Goal: Task Accomplishment & Management: Use online tool/utility

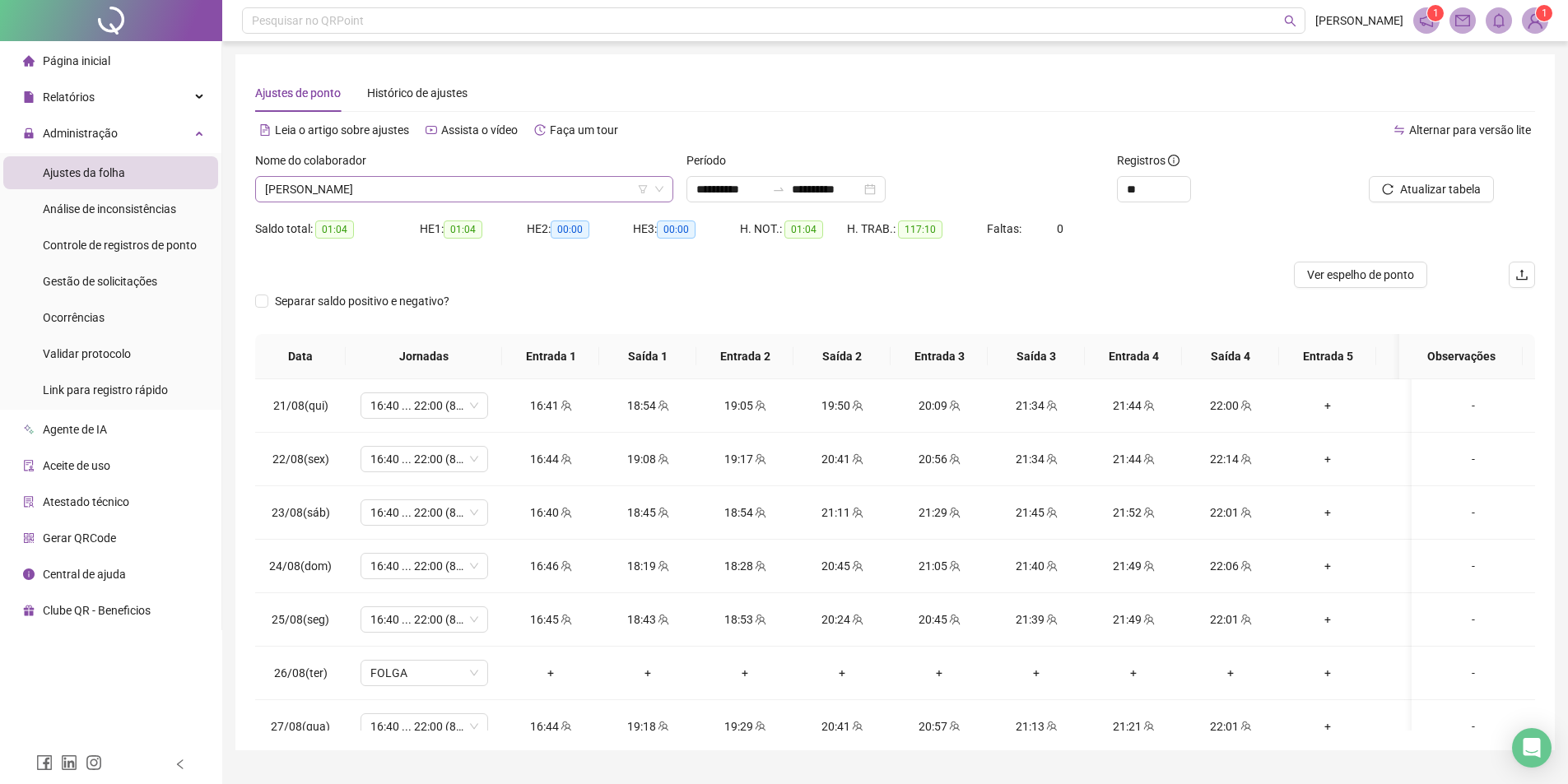
scroll to position [988, 0]
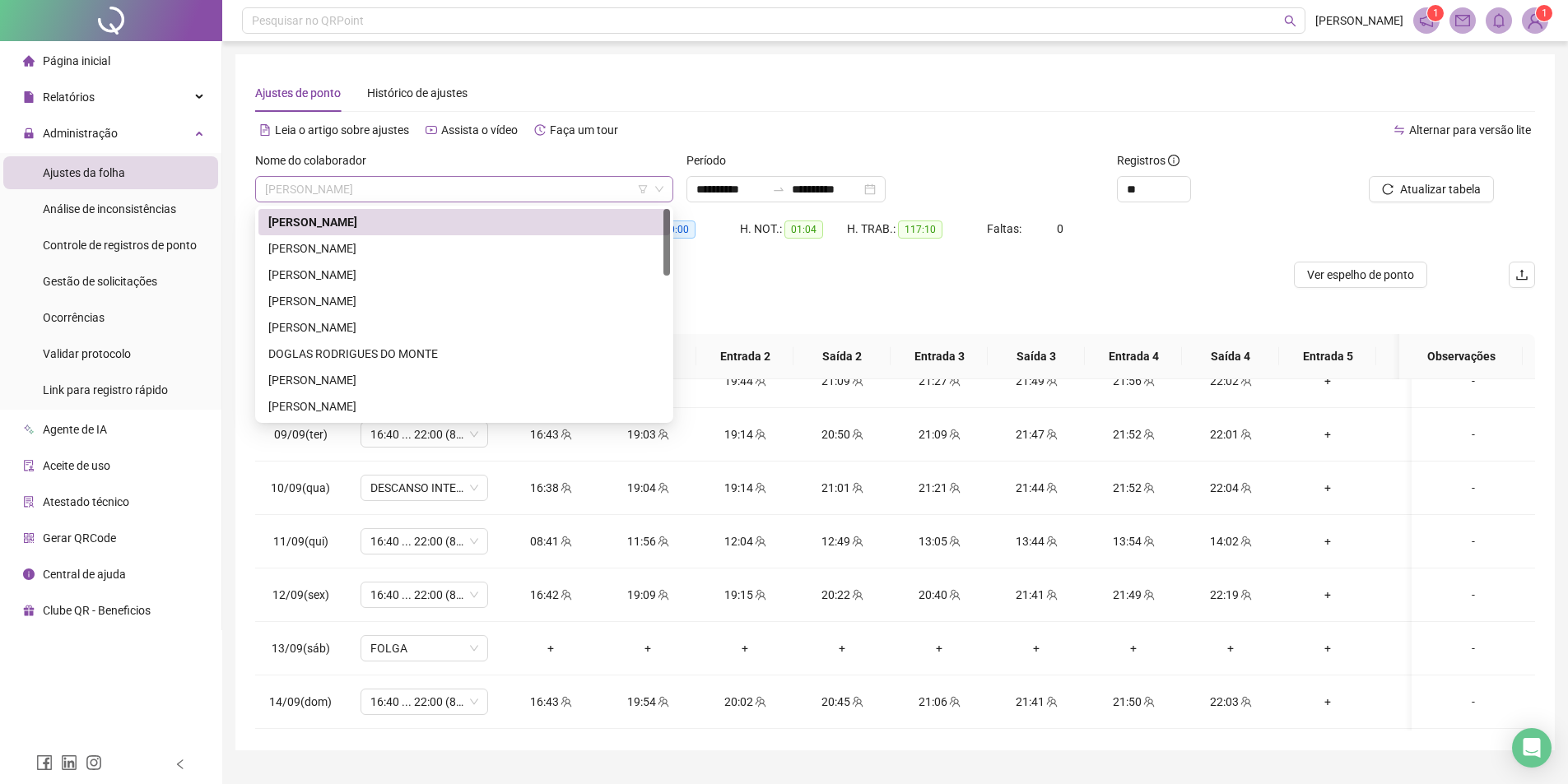
click at [421, 192] on span "[PERSON_NAME]" at bounding box center [464, 189] width 399 height 24
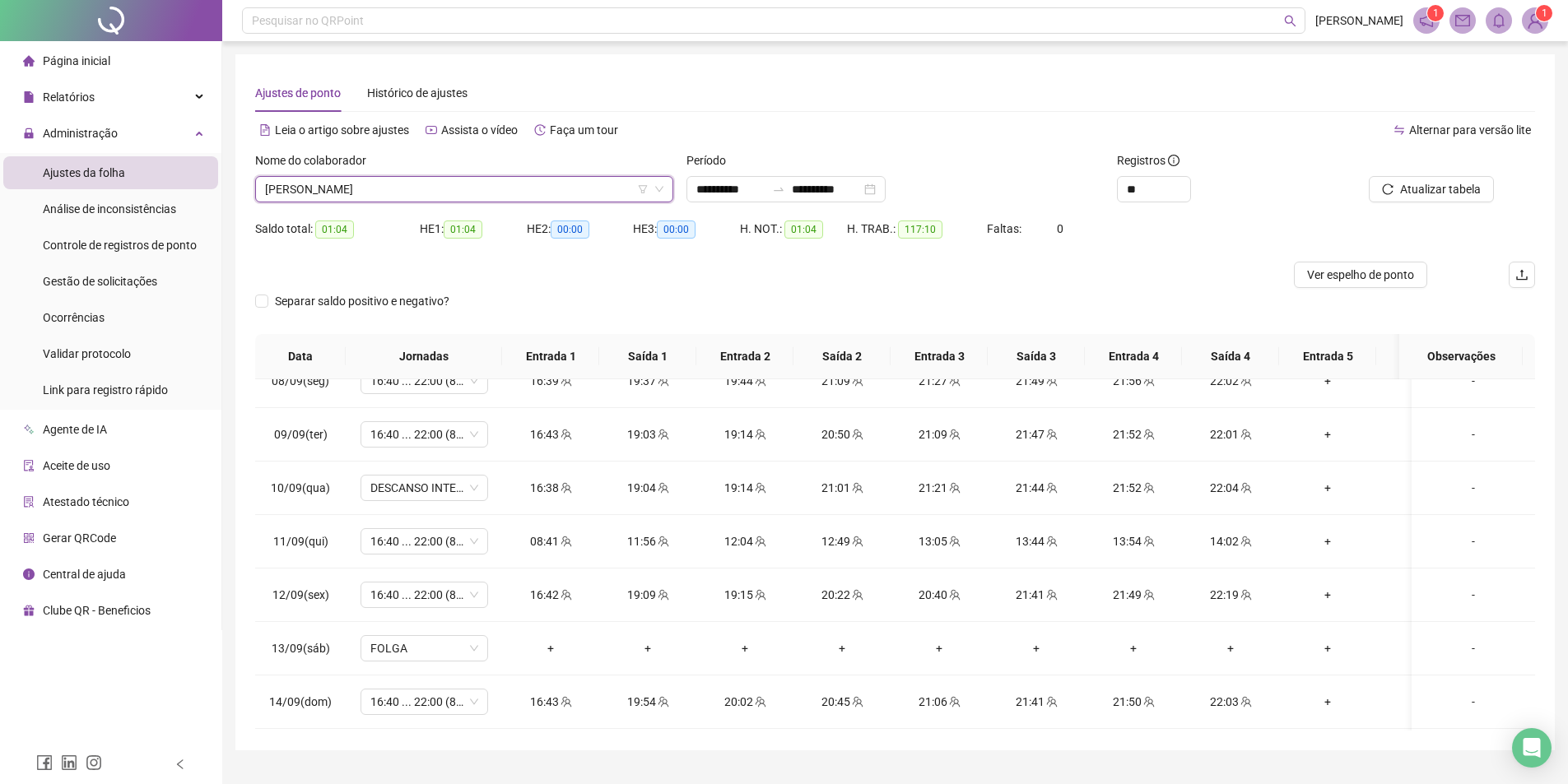
click at [659, 185] on icon "down" at bounding box center [659, 189] width 10 height 10
click at [352, 195] on span "[PERSON_NAME]" at bounding box center [464, 189] width 399 height 24
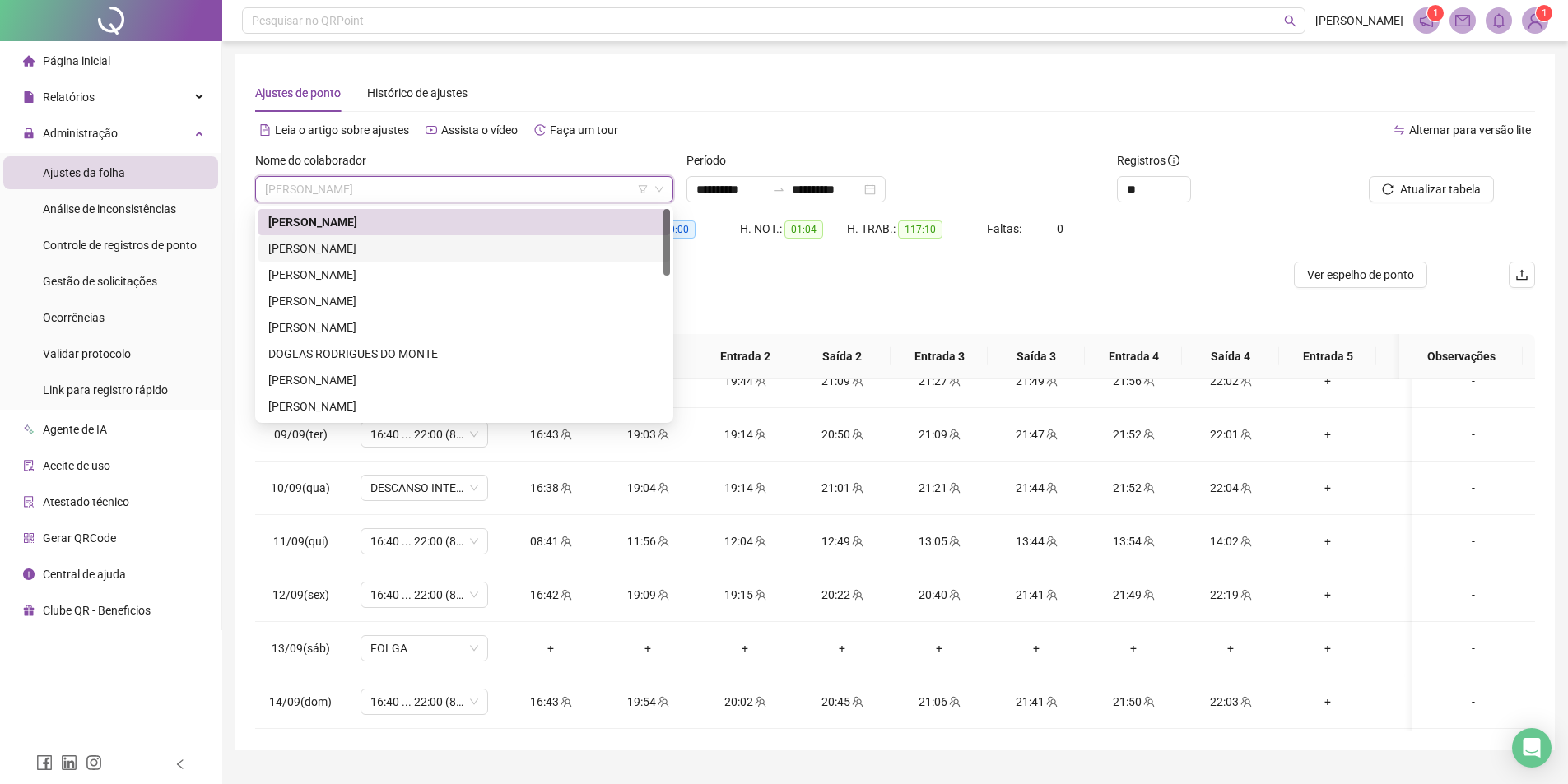
click at [334, 249] on div "[PERSON_NAME]" at bounding box center [464, 249] width 392 height 18
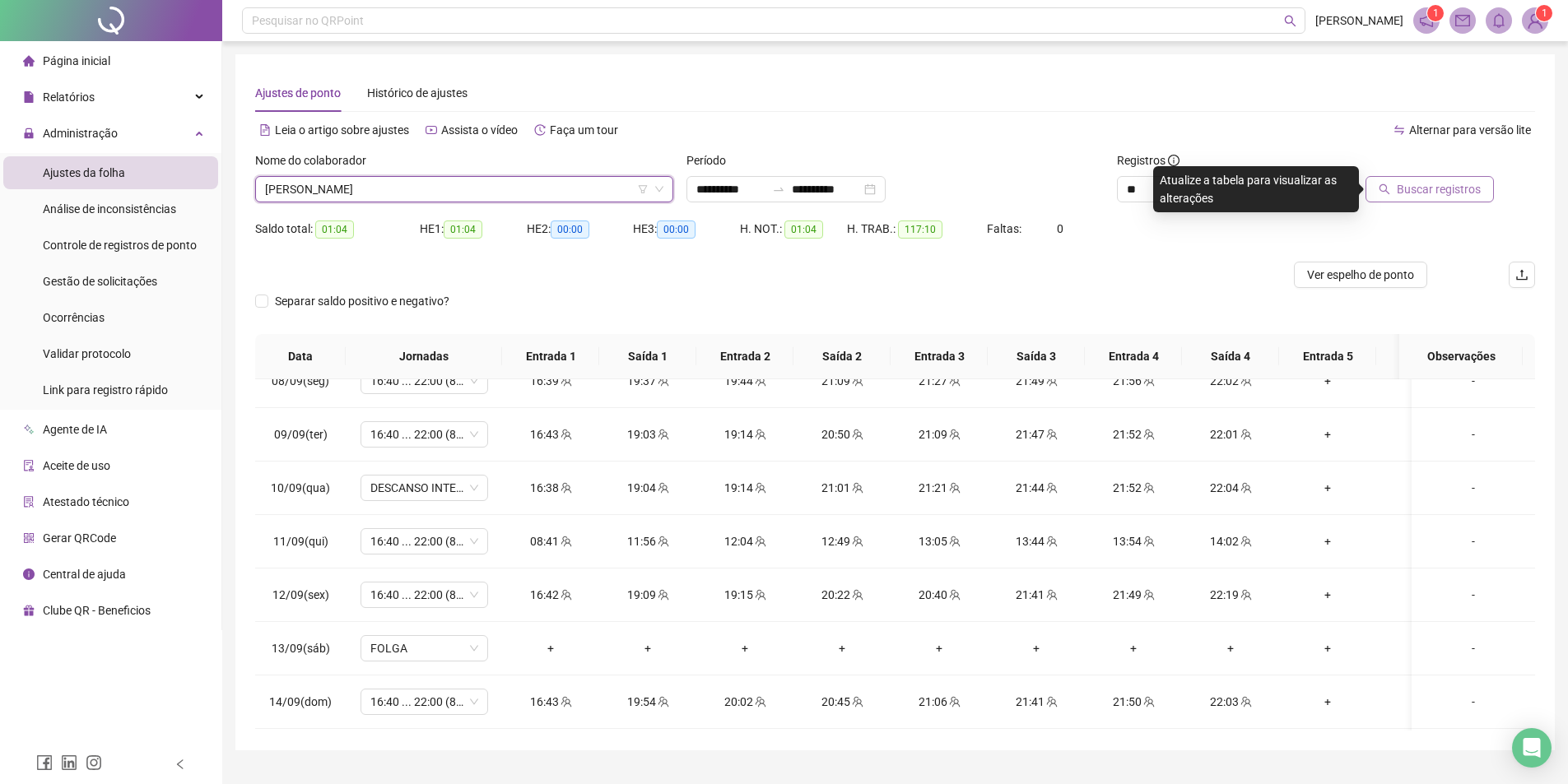
click at [1419, 178] on button "Buscar registros" at bounding box center [1430, 189] width 128 height 26
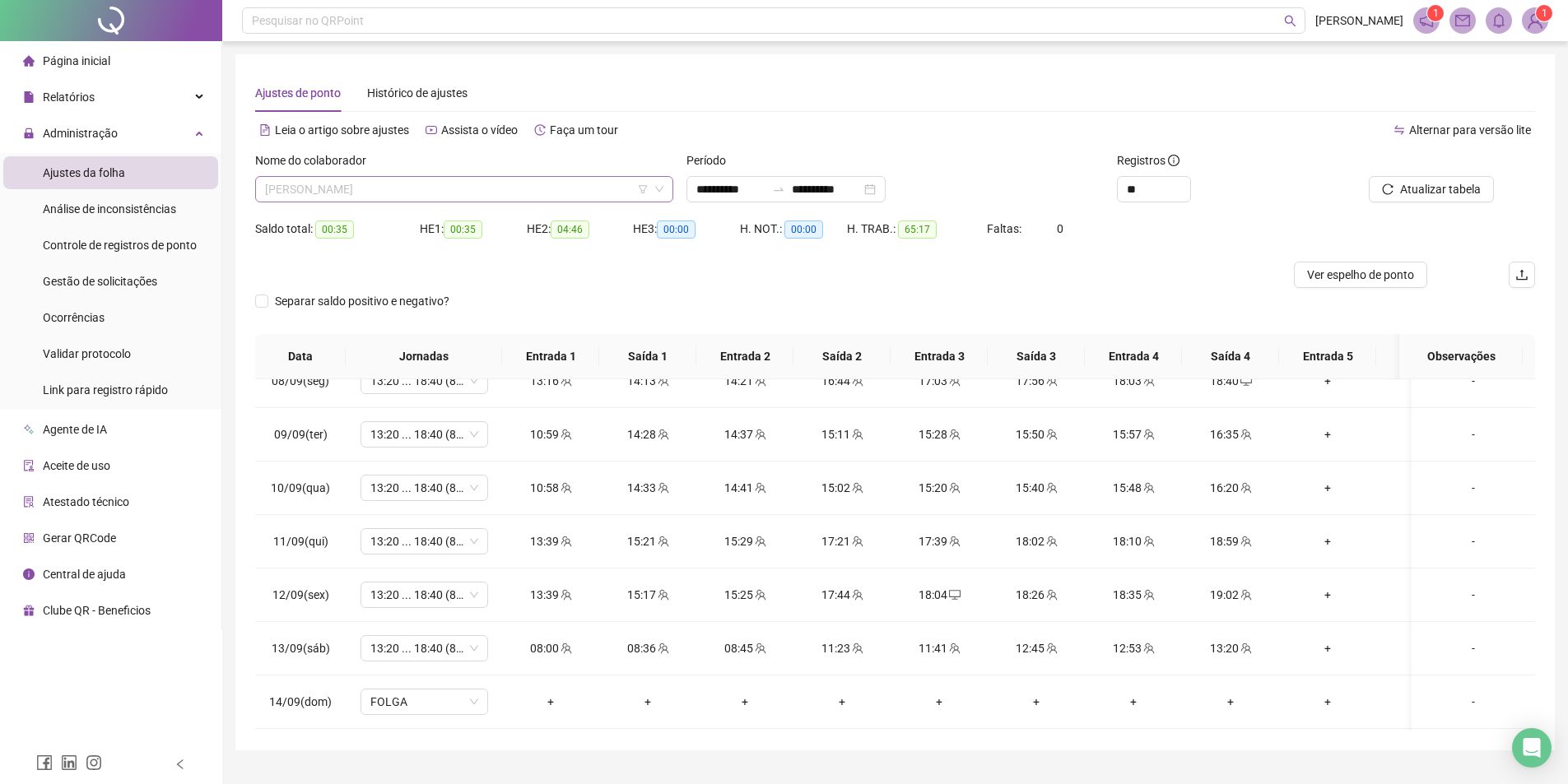
click at [387, 183] on span "[PERSON_NAME]" at bounding box center [464, 189] width 399 height 24
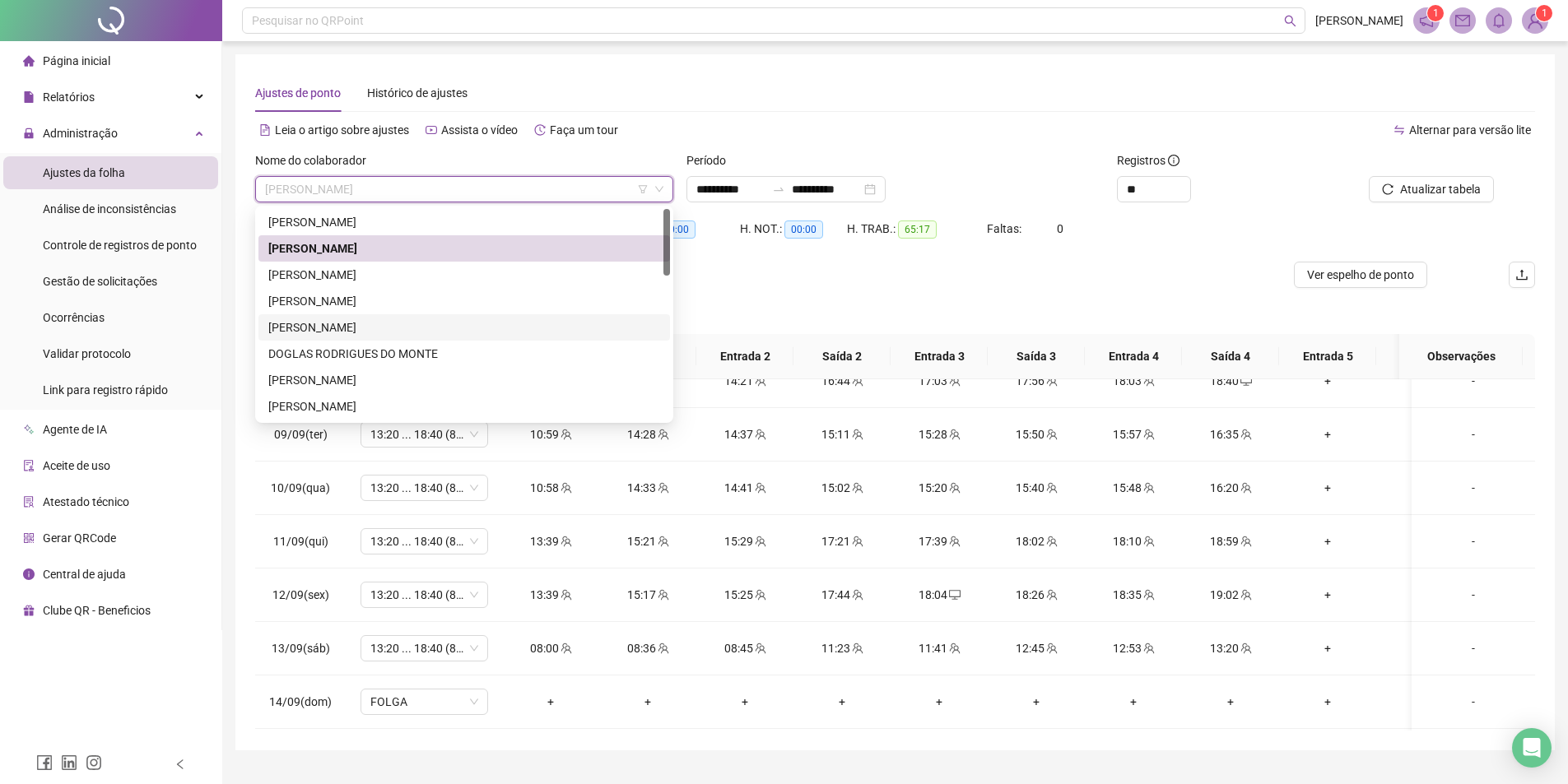
click at [349, 330] on div "[PERSON_NAME]" at bounding box center [464, 327] width 392 height 18
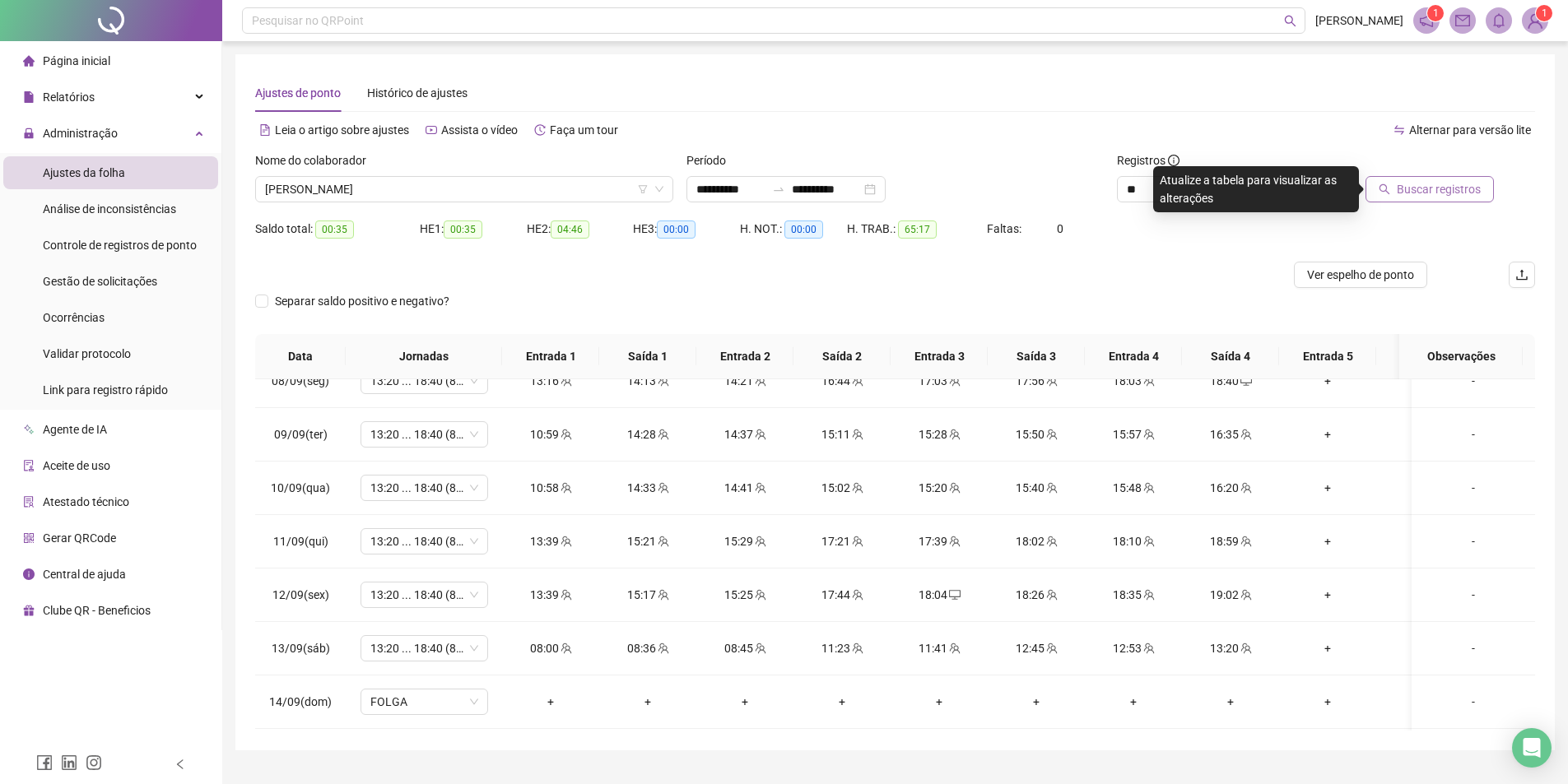
click at [1435, 191] on span "Buscar registros" at bounding box center [1440, 189] width 84 height 18
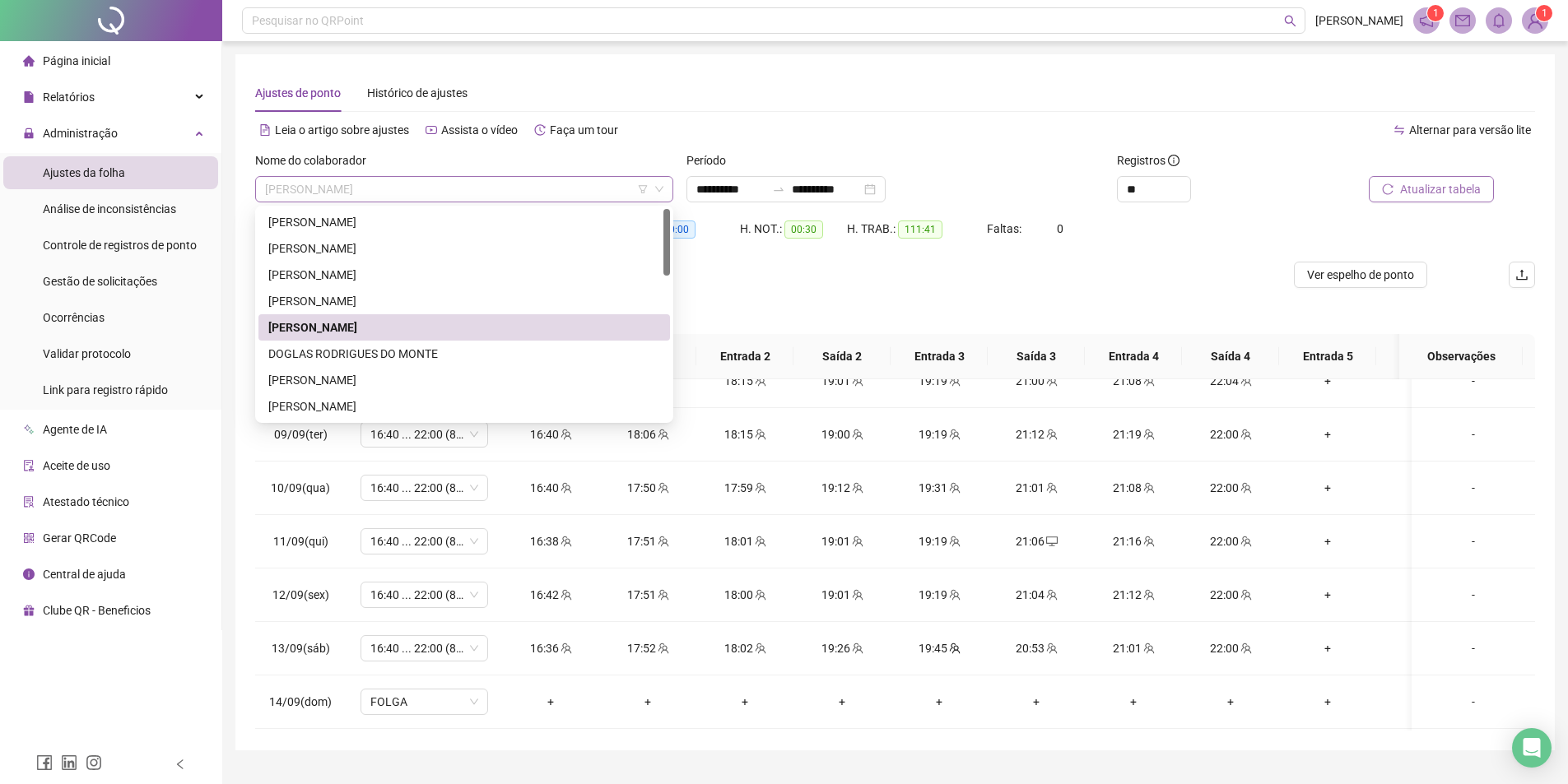
click at [457, 188] on span "[PERSON_NAME]" at bounding box center [464, 189] width 399 height 24
click at [326, 359] on div "DOGLAS RODRIGUES DO MONTE" at bounding box center [464, 353] width 392 height 18
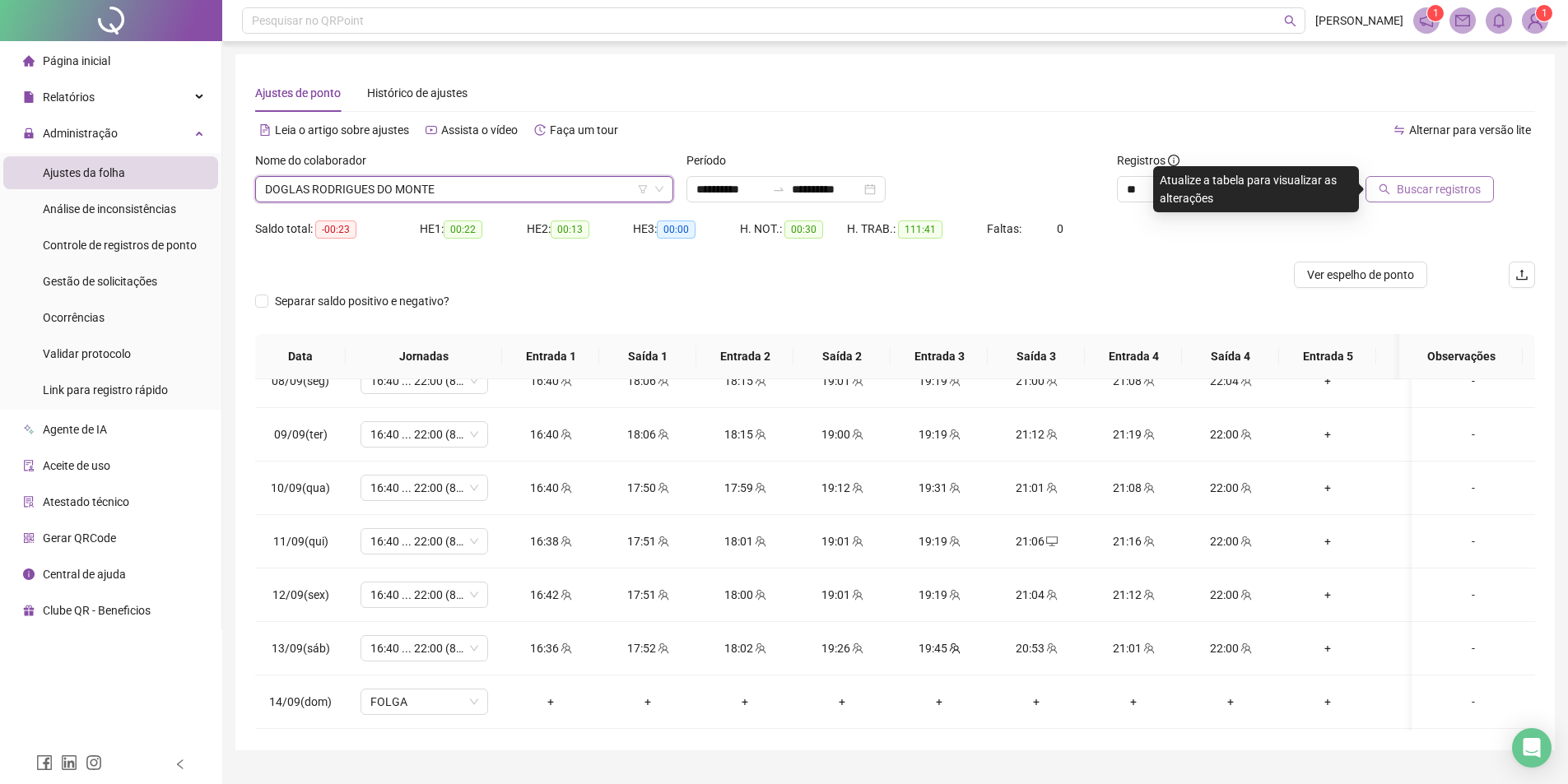
click at [1438, 185] on span "Buscar registros" at bounding box center [1440, 189] width 84 height 18
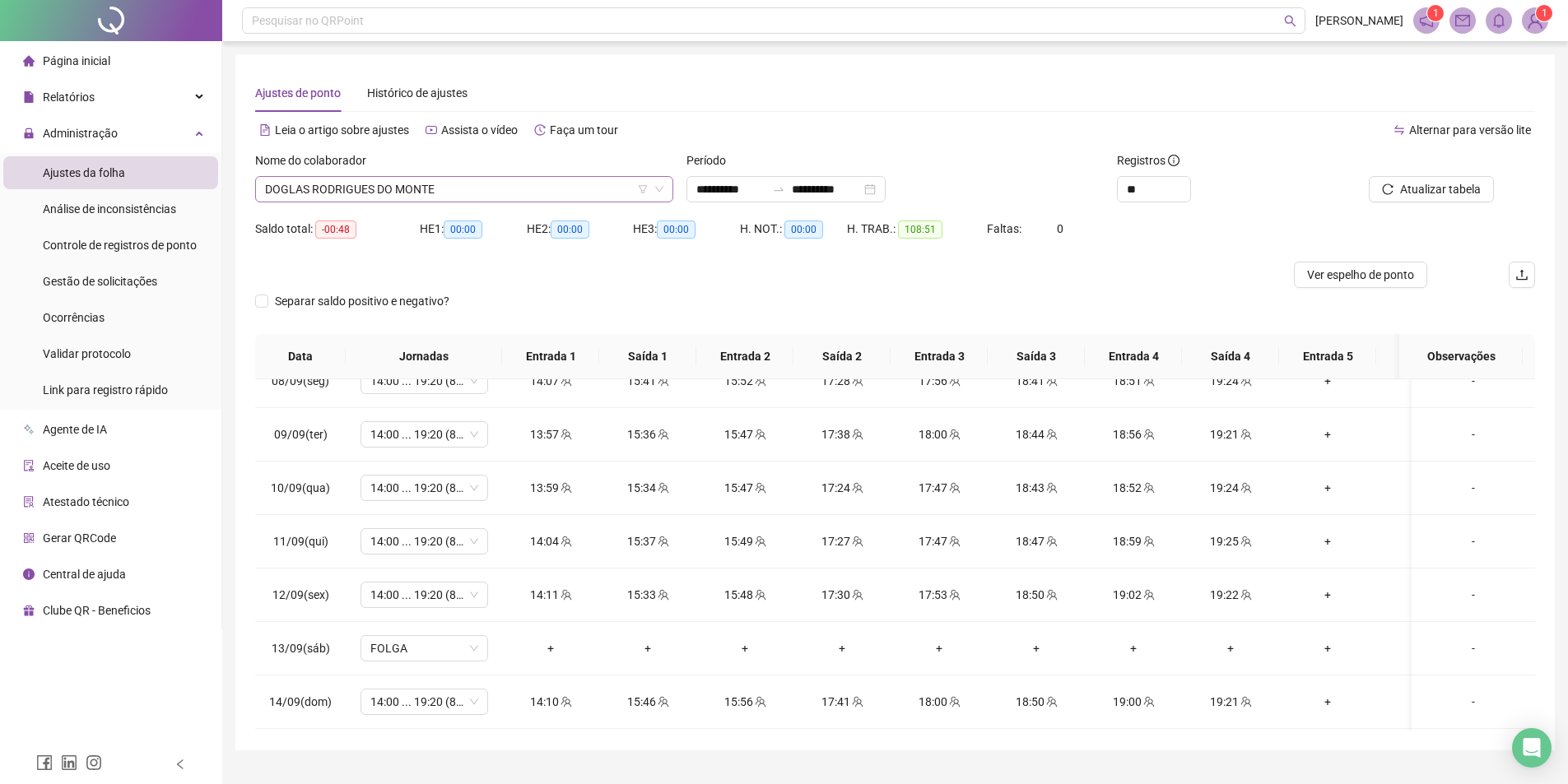
click at [387, 188] on span "DOGLAS RODRIGUES DO MONTE" at bounding box center [464, 189] width 399 height 24
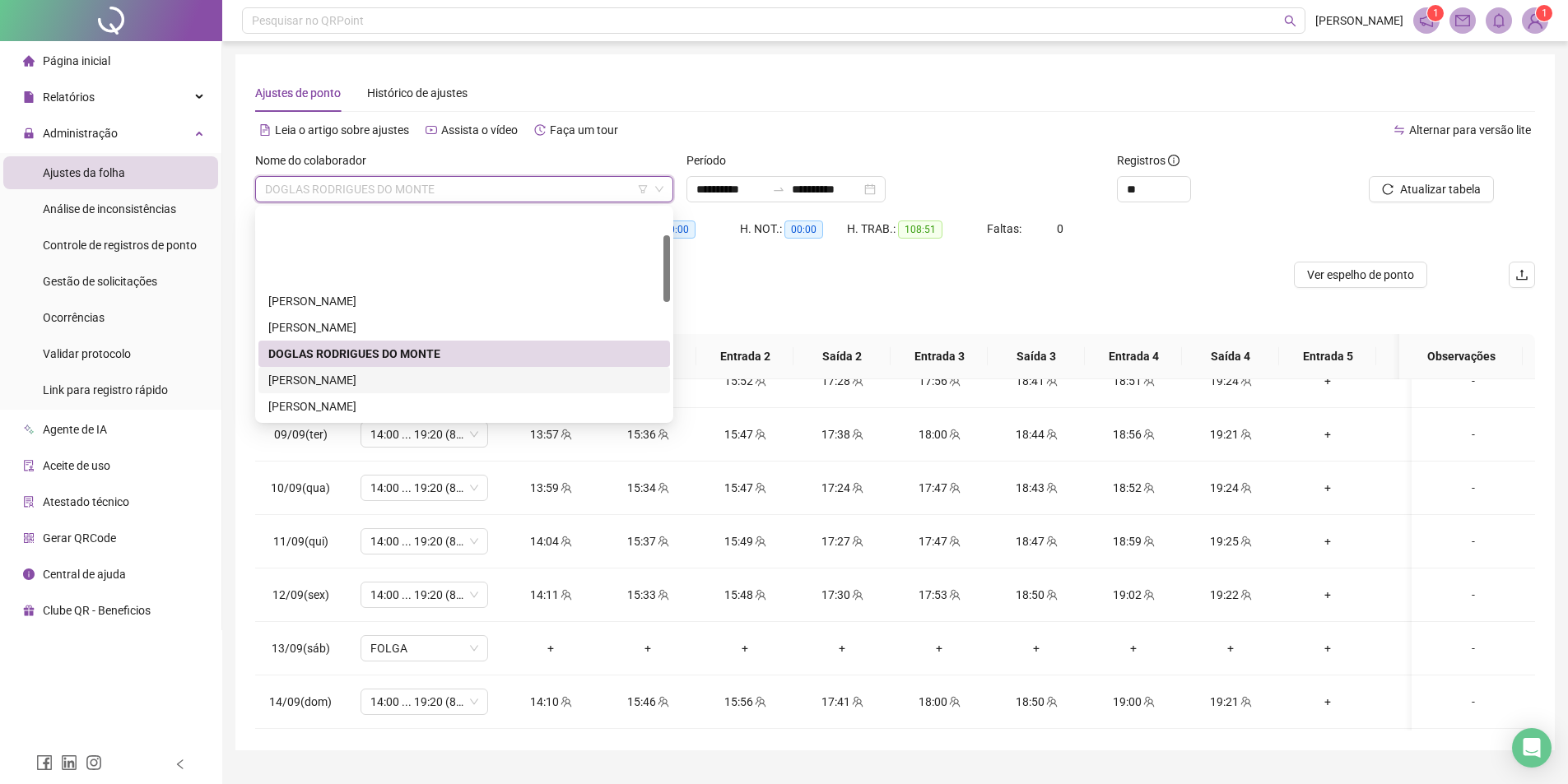
scroll to position [82, 0]
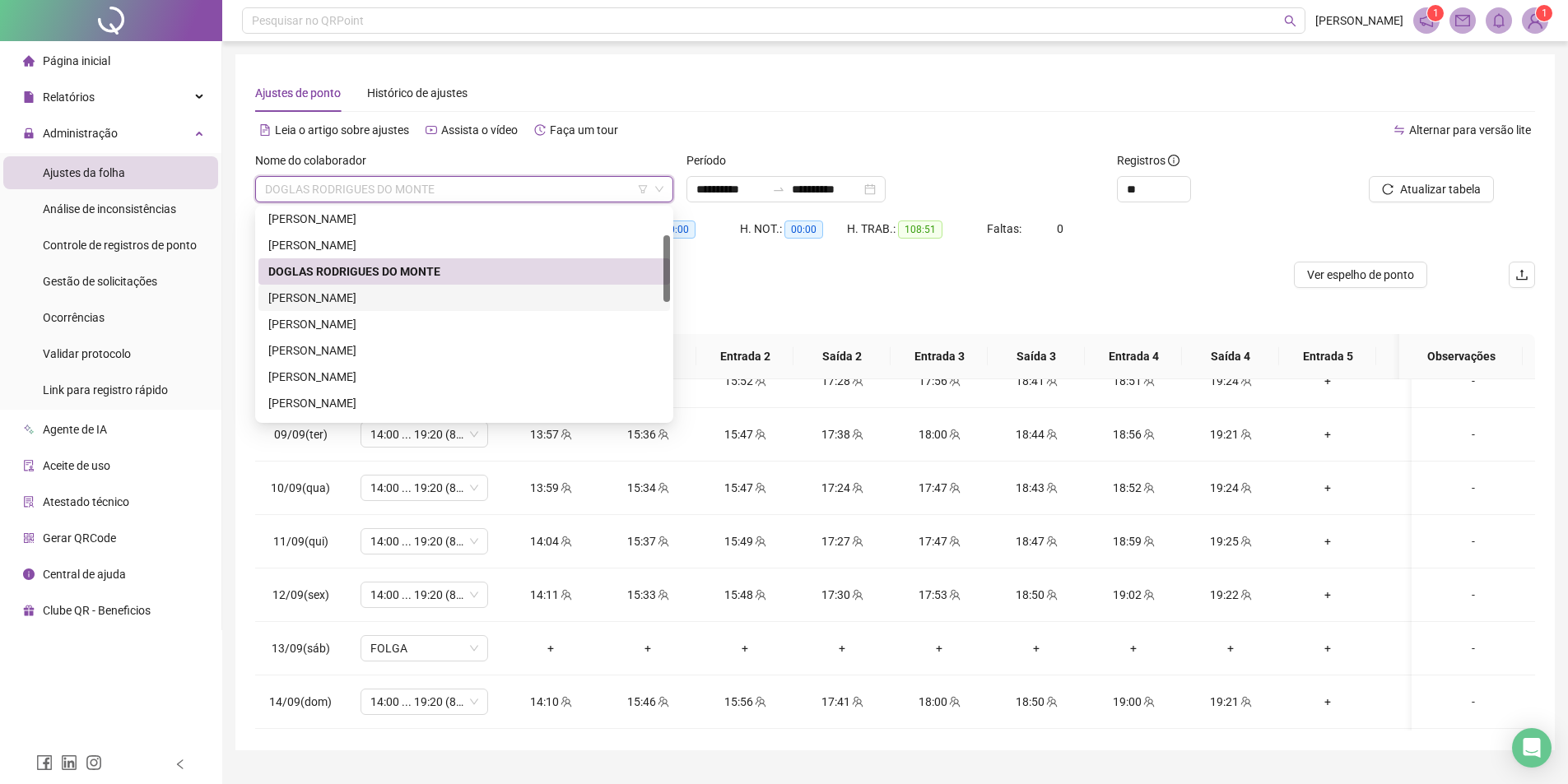
click at [339, 297] on div "[PERSON_NAME]" at bounding box center [464, 298] width 392 height 18
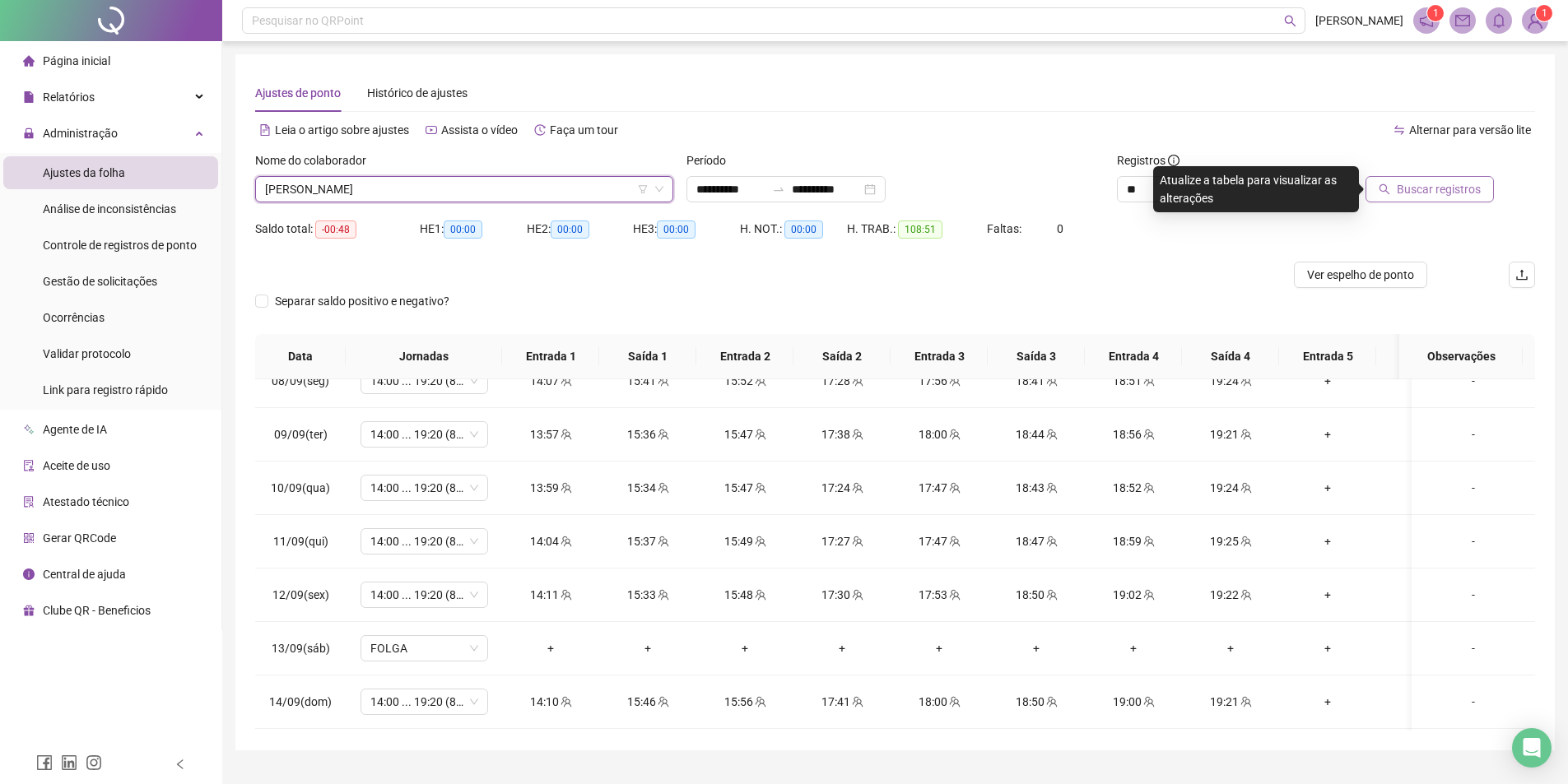
click at [1406, 186] on span "Buscar registros" at bounding box center [1440, 189] width 84 height 18
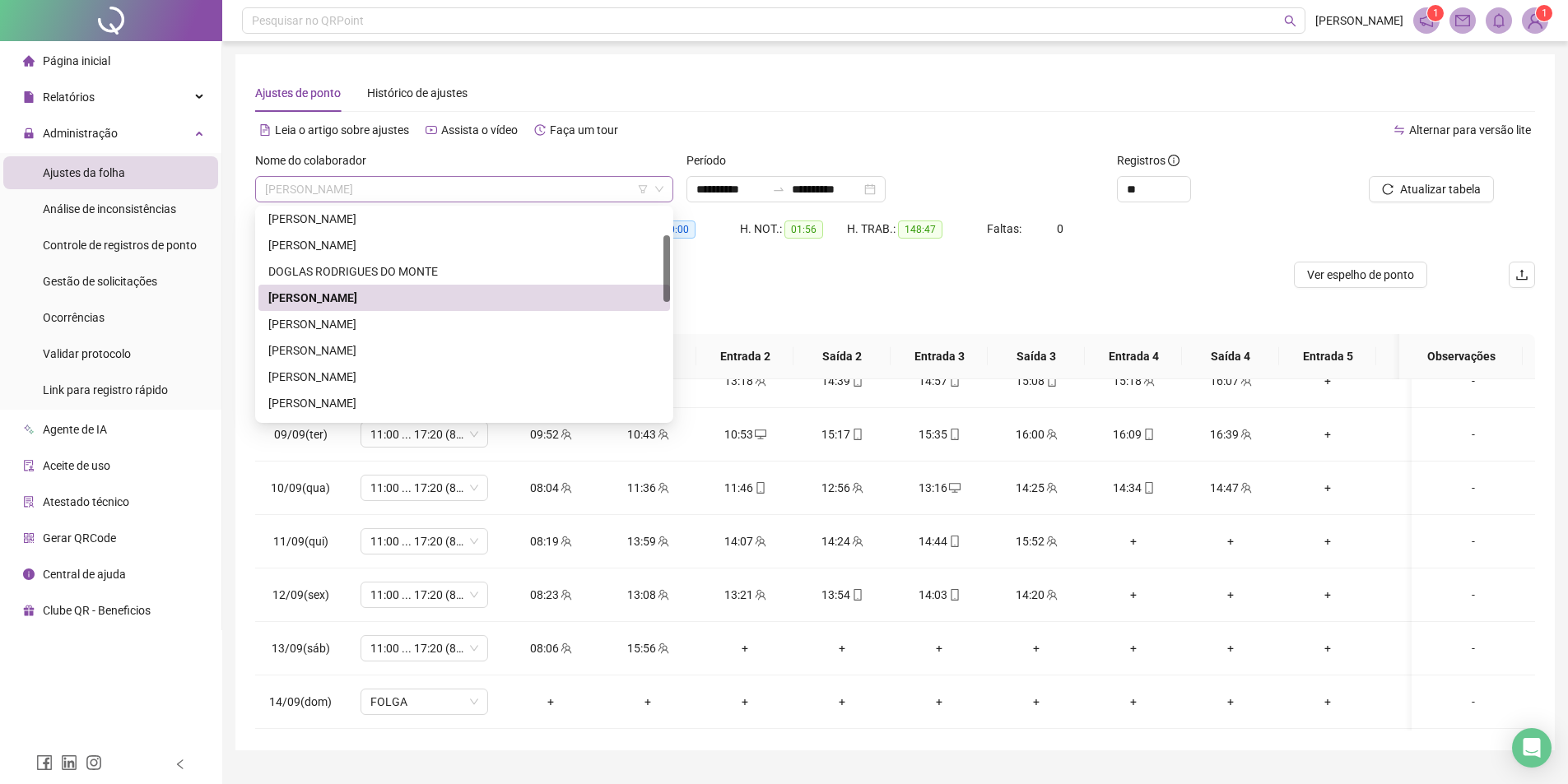
click at [461, 186] on span "[PERSON_NAME]" at bounding box center [464, 189] width 399 height 24
click at [356, 357] on div "[PERSON_NAME]" at bounding box center [464, 350] width 392 height 18
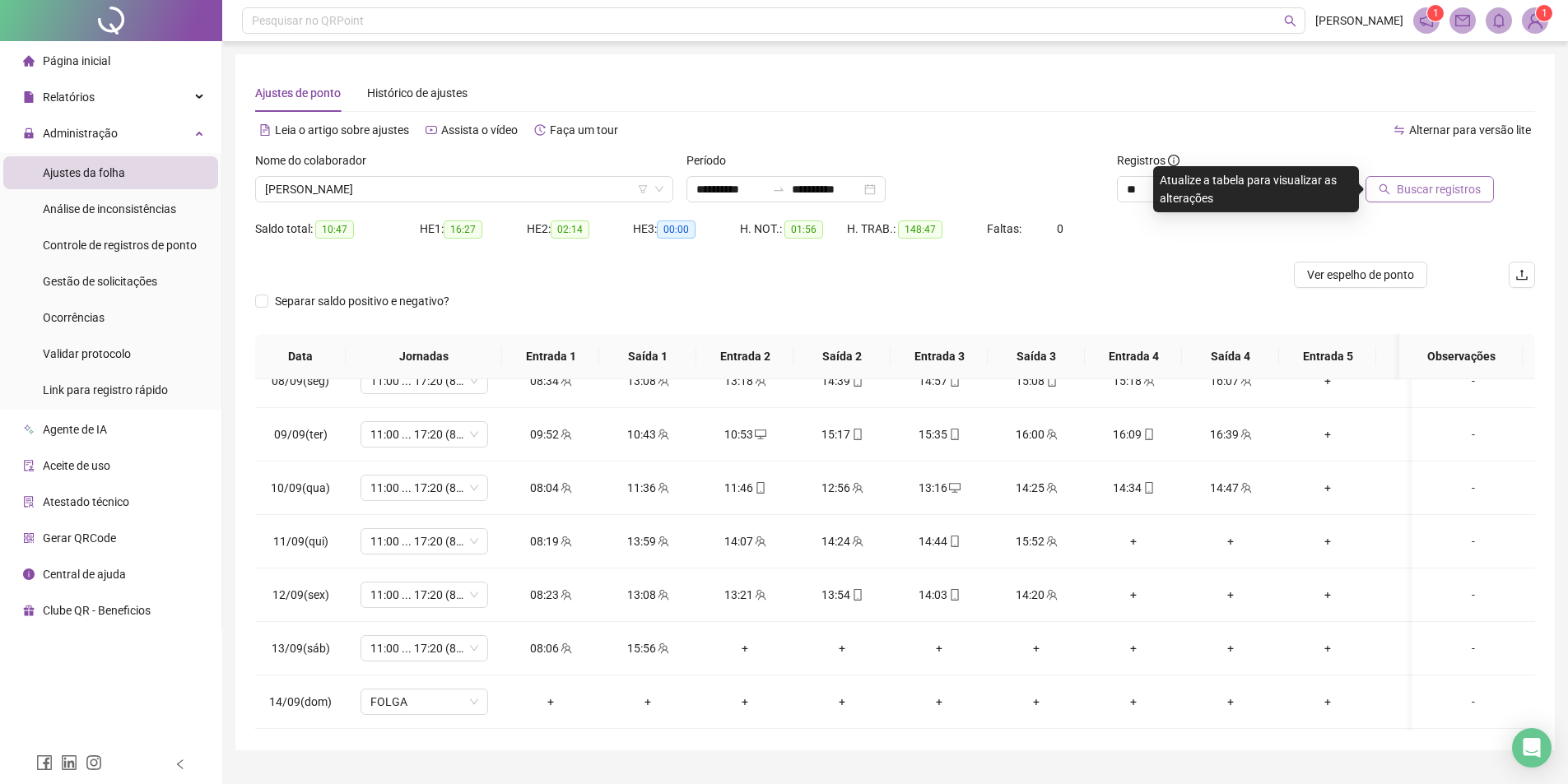
click at [1418, 189] on span "Buscar registros" at bounding box center [1440, 189] width 84 height 18
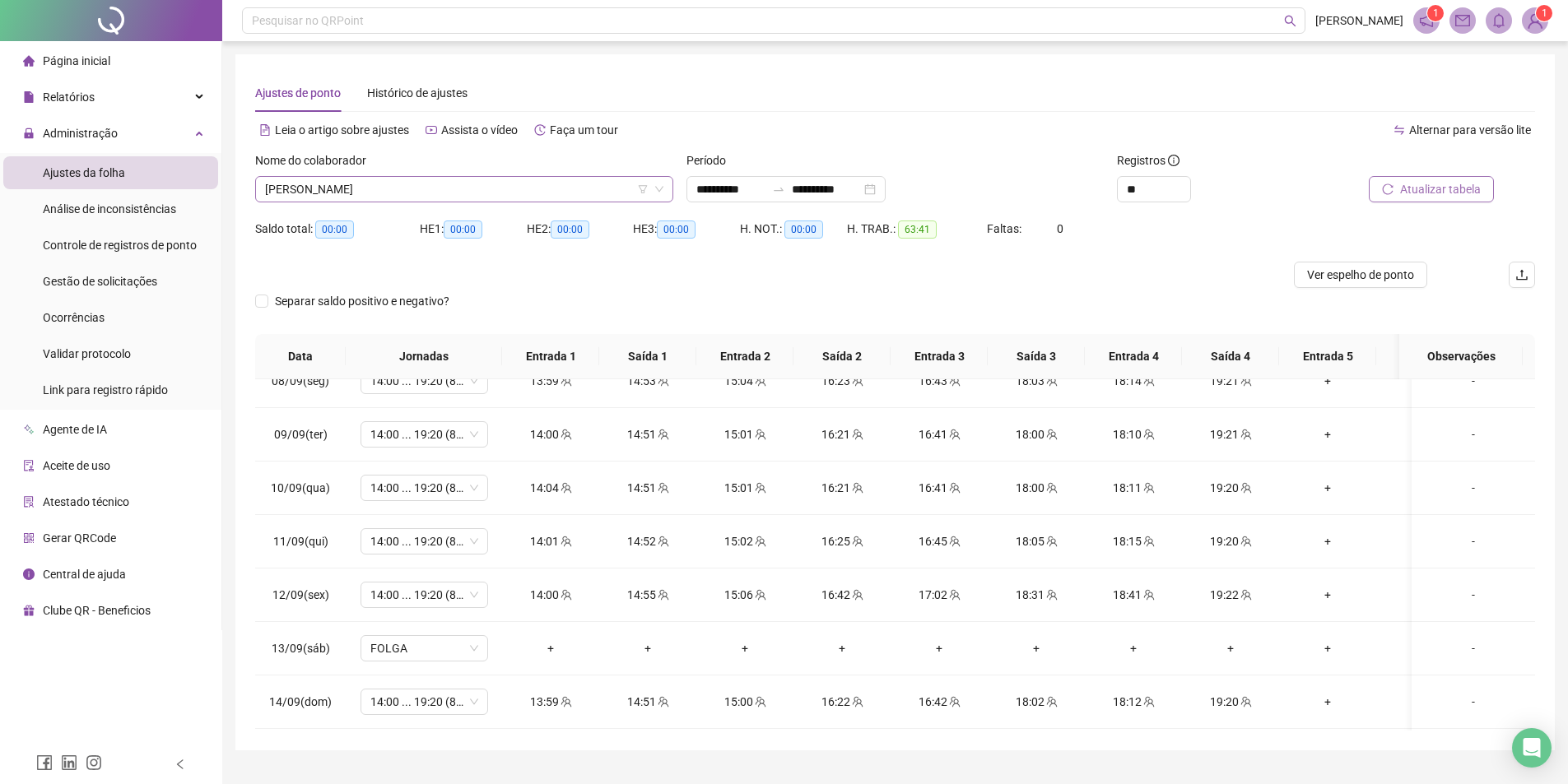
click at [396, 183] on span "[PERSON_NAME]" at bounding box center [464, 189] width 399 height 24
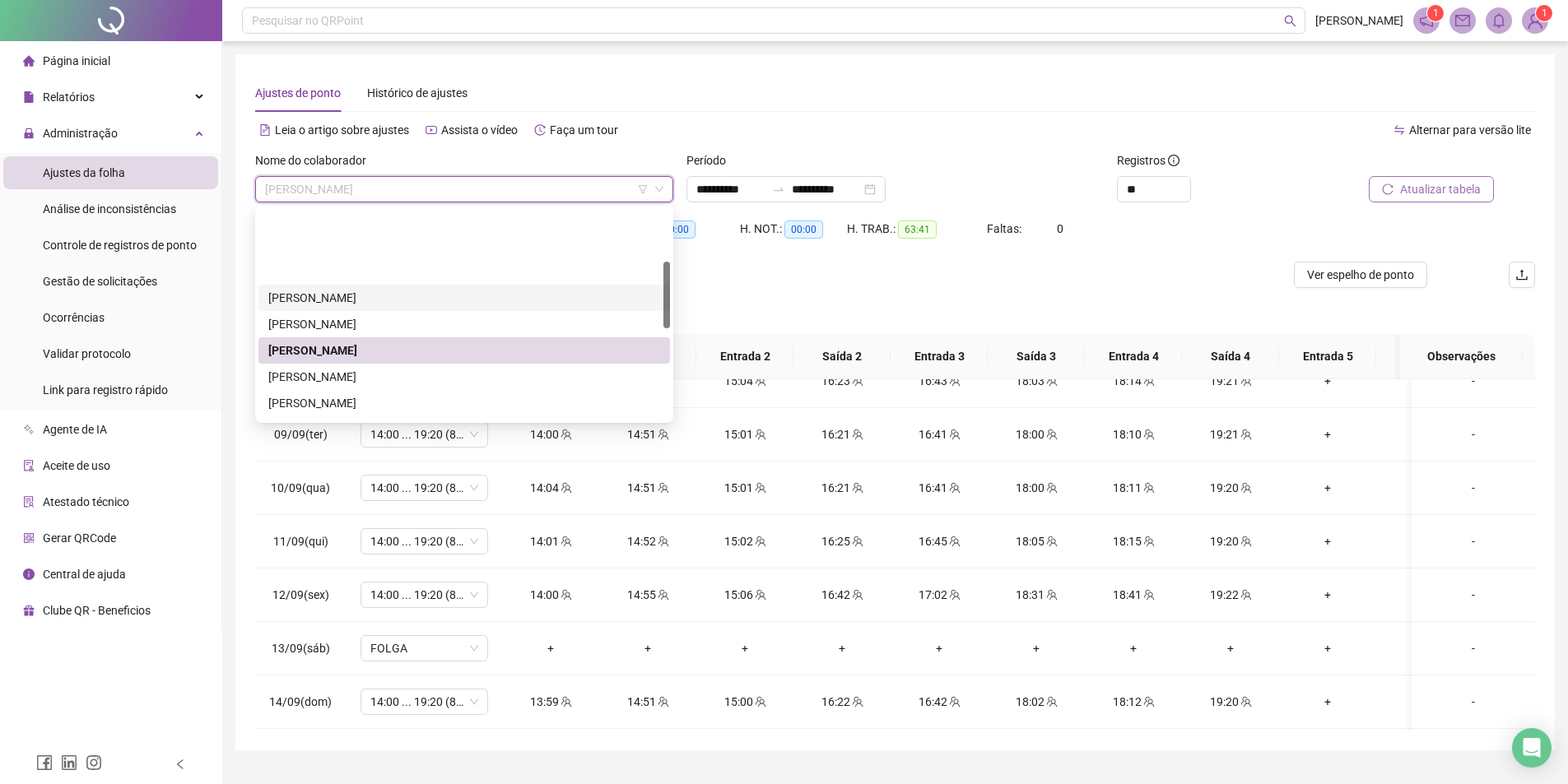
scroll to position [164, 0]
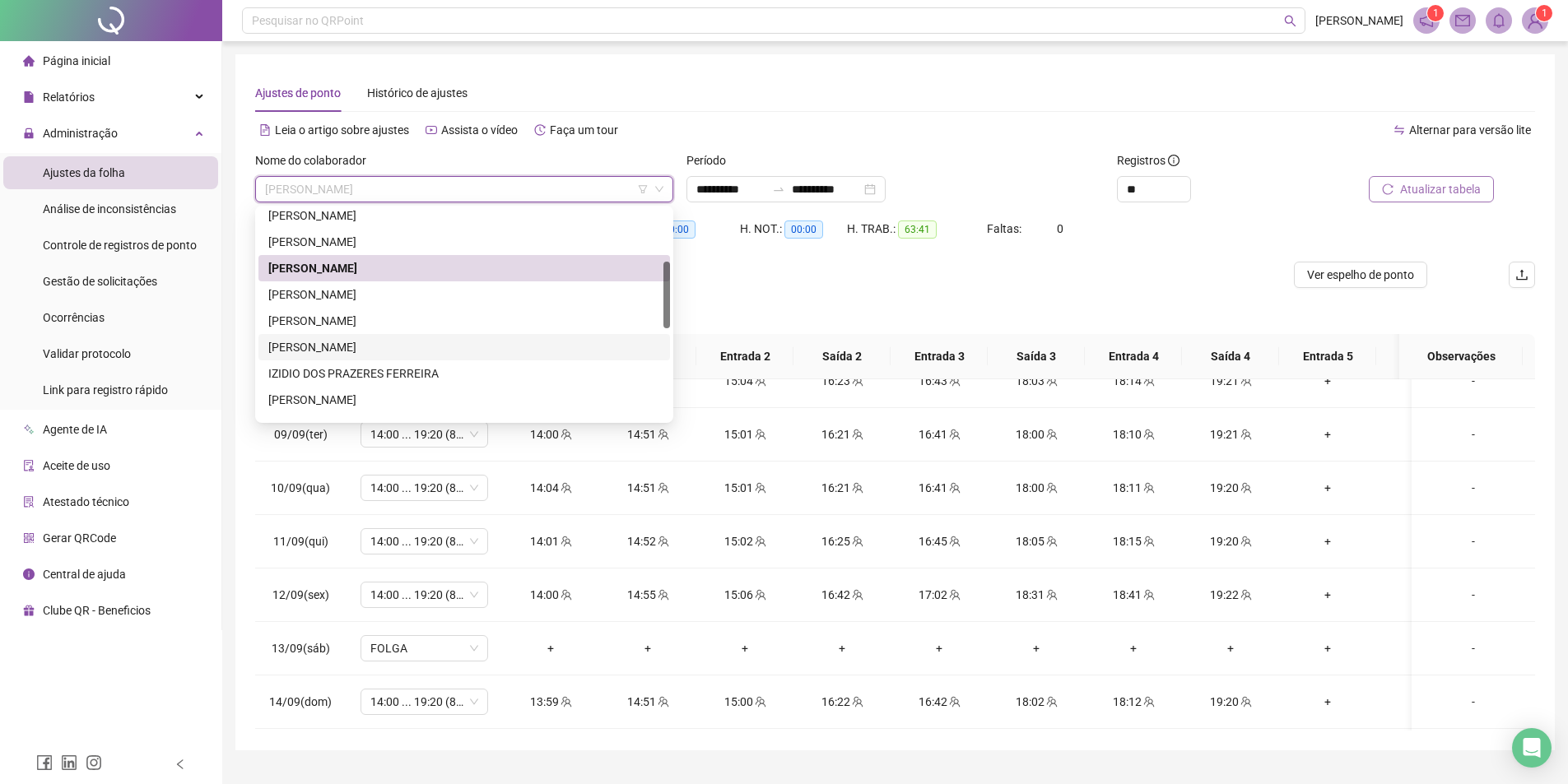
click at [321, 350] on div "[PERSON_NAME]" at bounding box center [464, 347] width 392 height 18
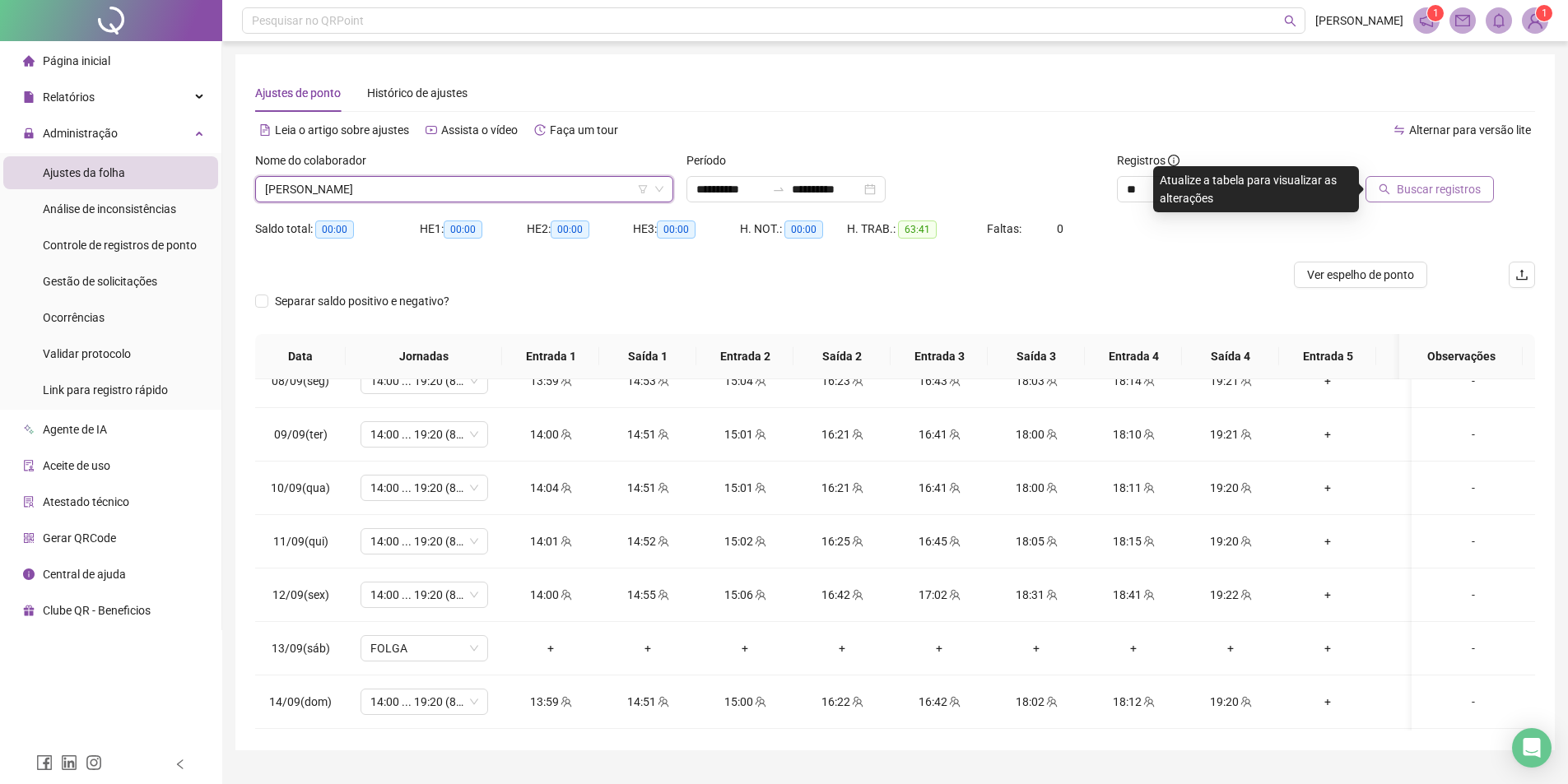
click at [1449, 204] on div "Buscar registros" at bounding box center [1434, 184] width 215 height 65
click at [1451, 194] on span "Buscar registros" at bounding box center [1440, 189] width 84 height 18
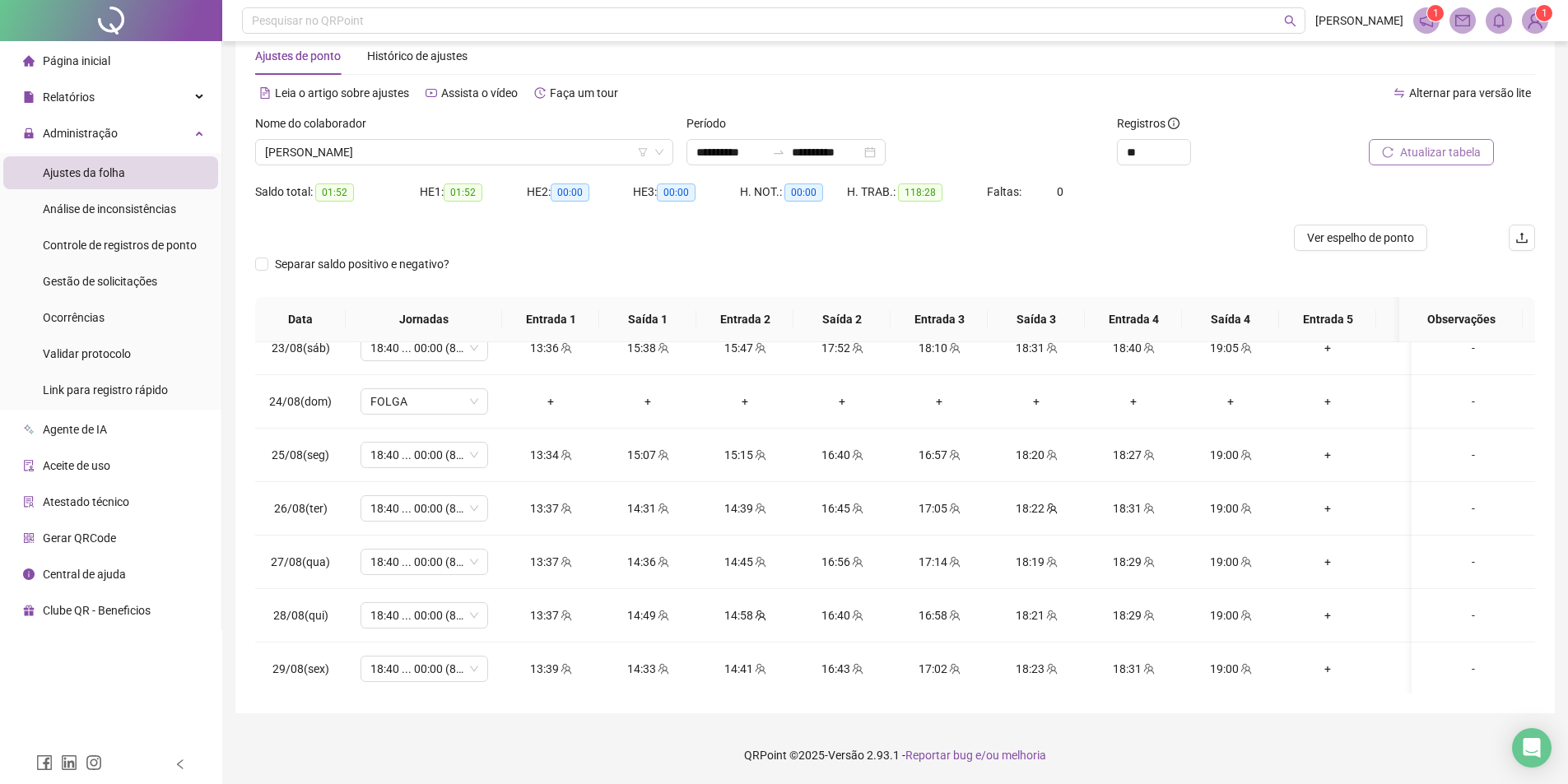
scroll to position [89, 0]
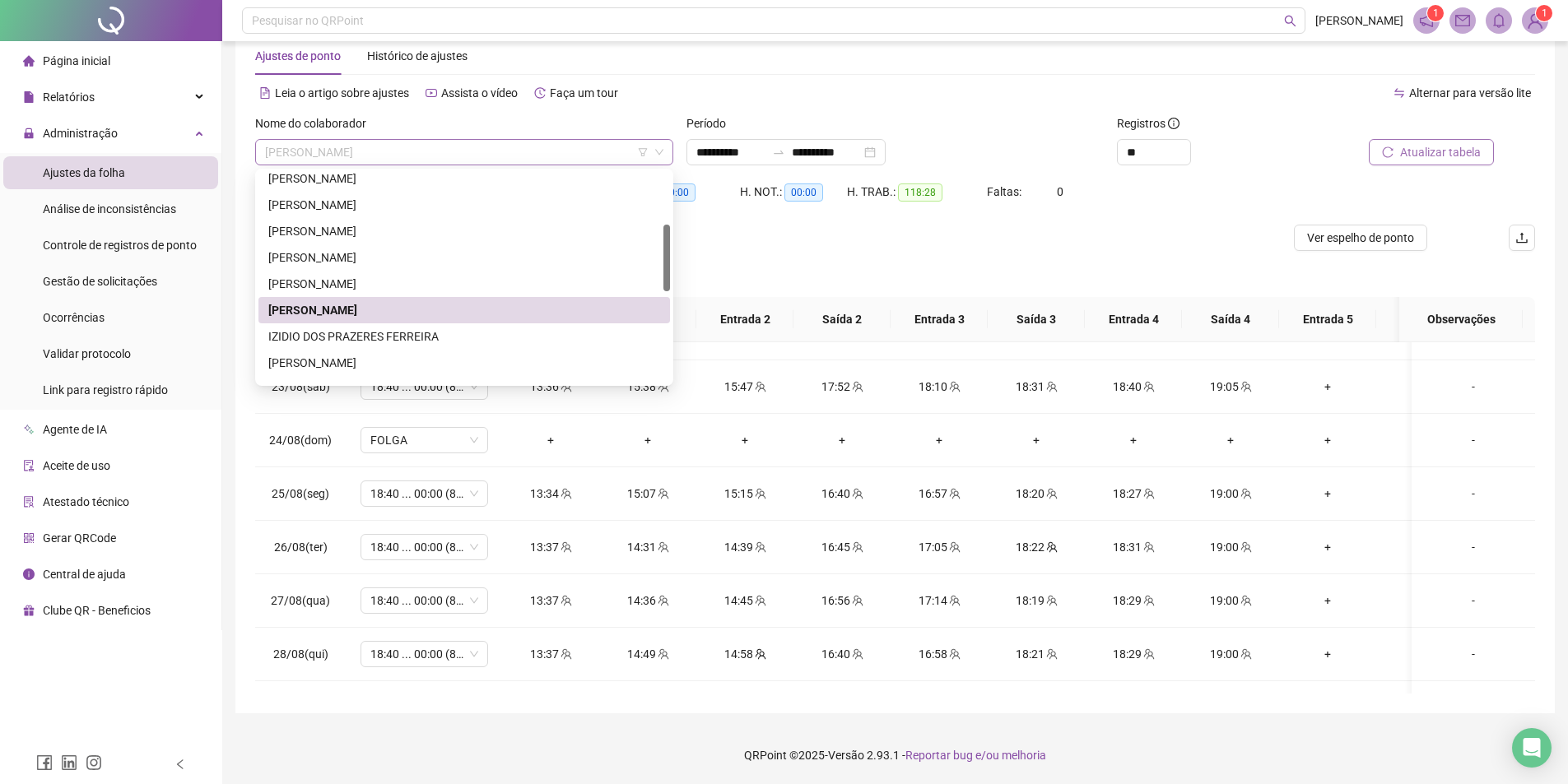
click at [341, 151] on span "[PERSON_NAME]" at bounding box center [464, 152] width 399 height 24
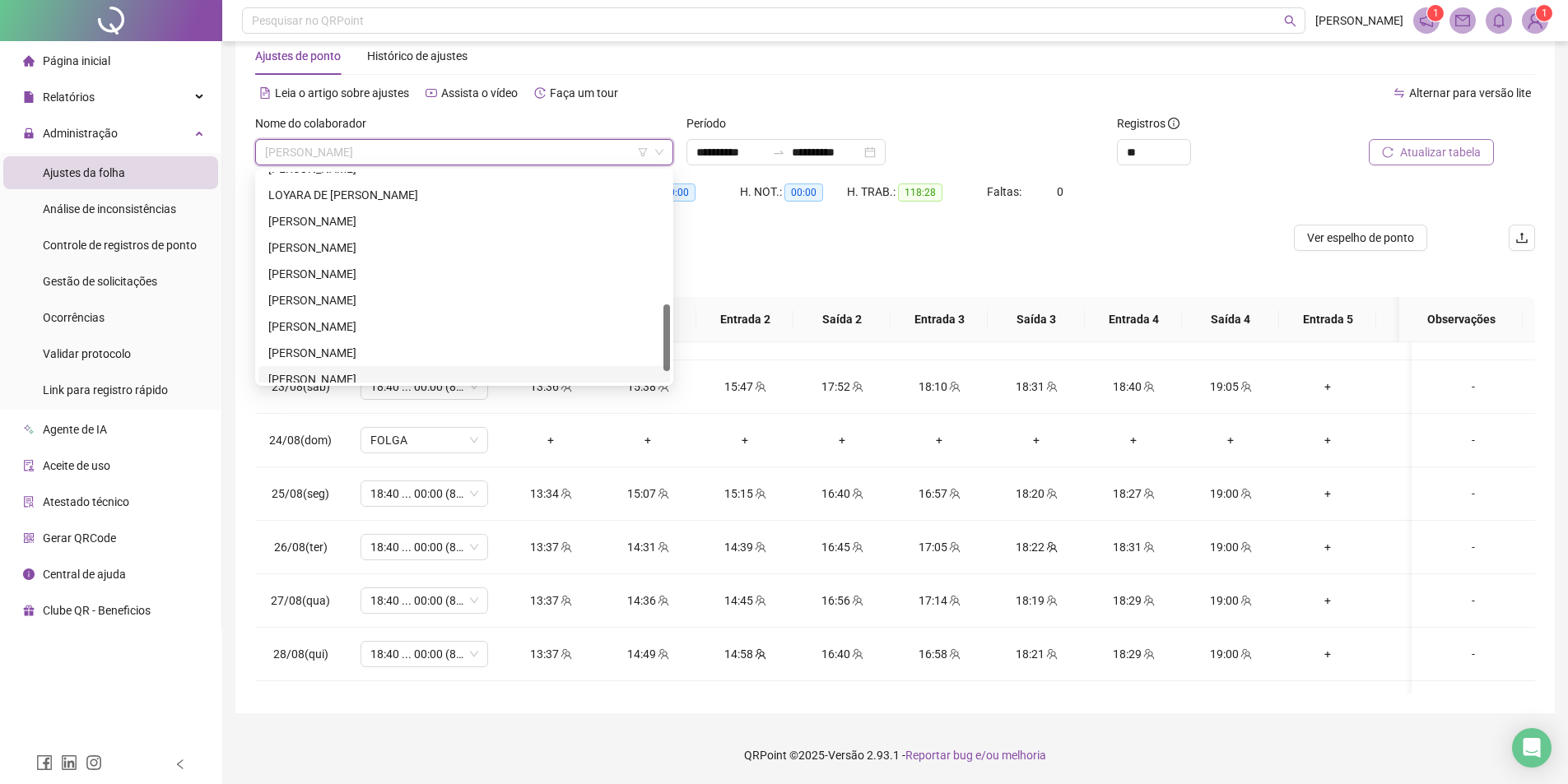
scroll to position [447, 0]
click at [315, 342] on div "[PERSON_NAME]" at bounding box center [464, 343] width 392 height 18
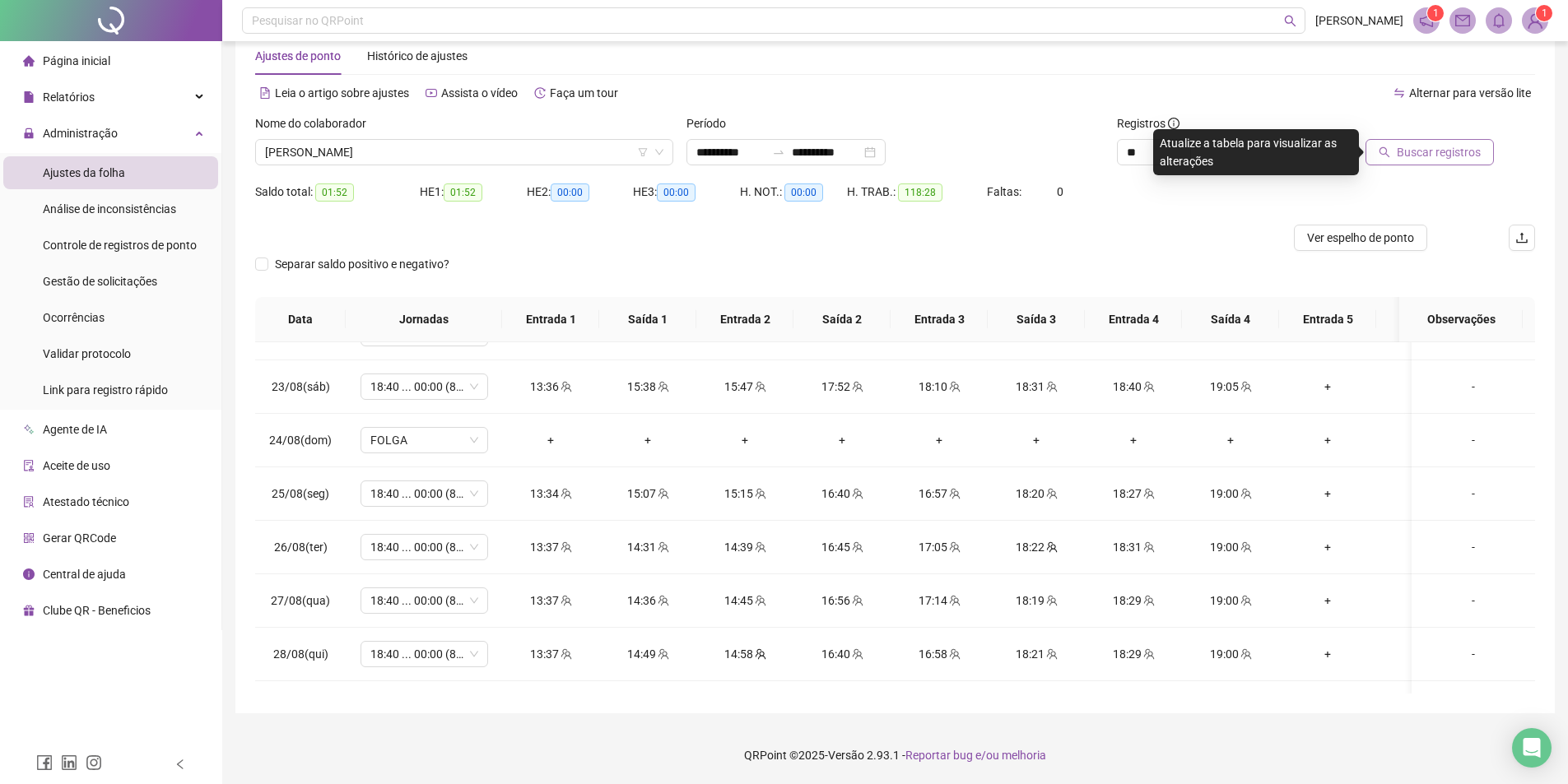
click at [1454, 149] on span "Buscar registros" at bounding box center [1440, 152] width 84 height 18
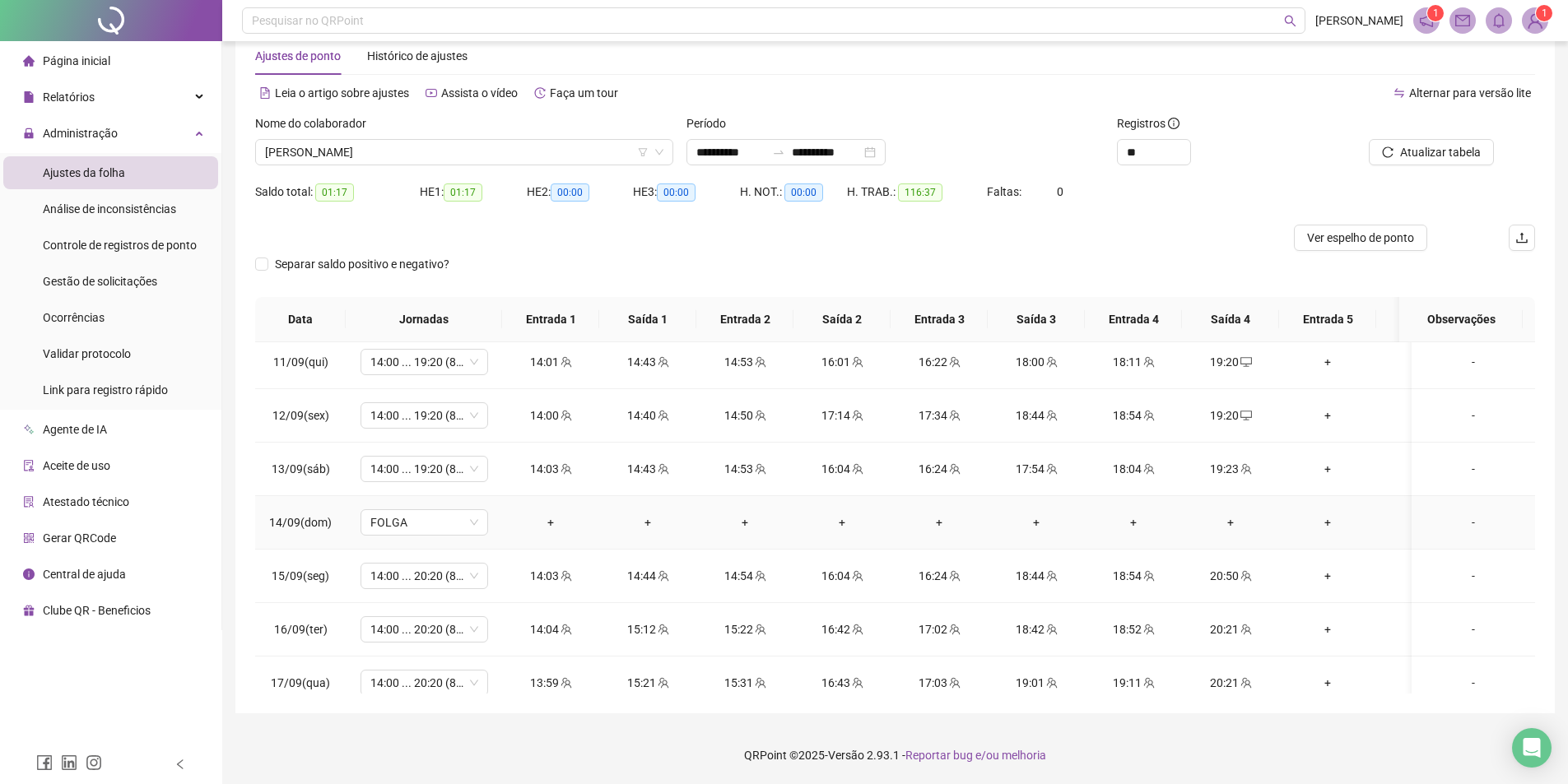
scroll to position [1159, 0]
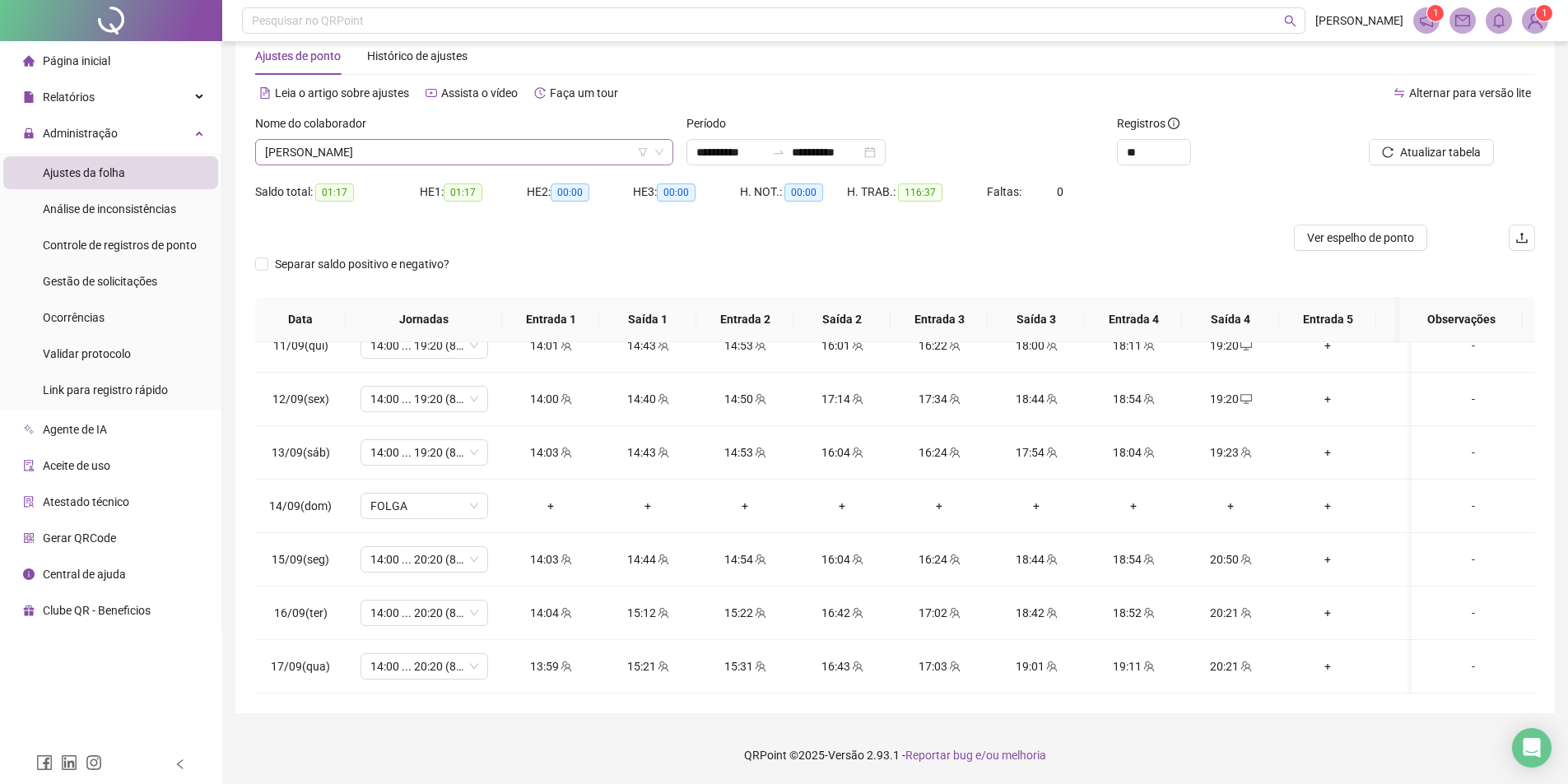
click at [467, 147] on span "[PERSON_NAME]" at bounding box center [464, 152] width 399 height 24
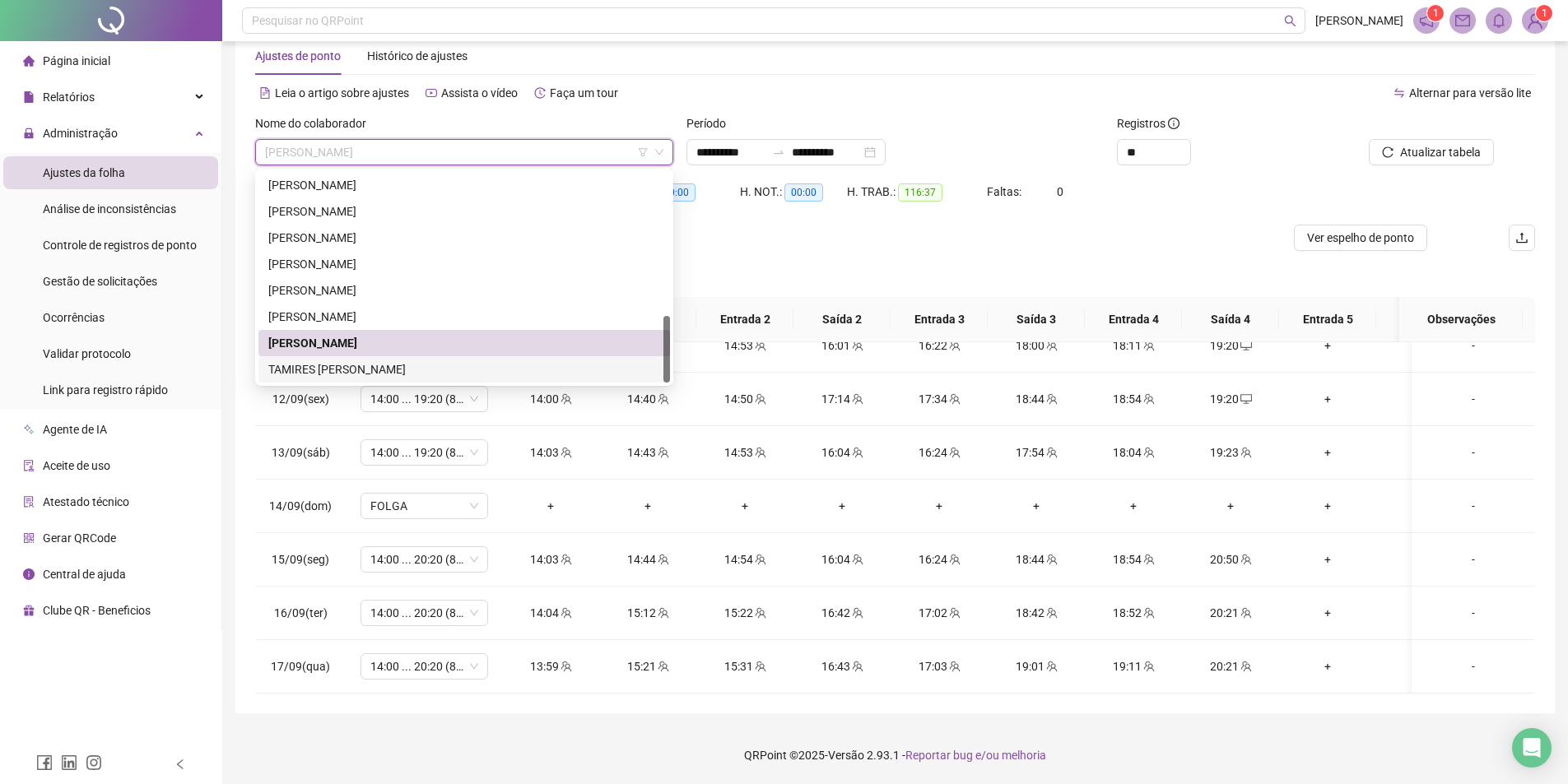
drag, startPoint x: 309, startPoint y: 368, endPoint x: 1242, endPoint y: 196, distance: 948.7
click at [309, 367] on div "TAMIRES [PERSON_NAME]" at bounding box center [464, 369] width 392 height 18
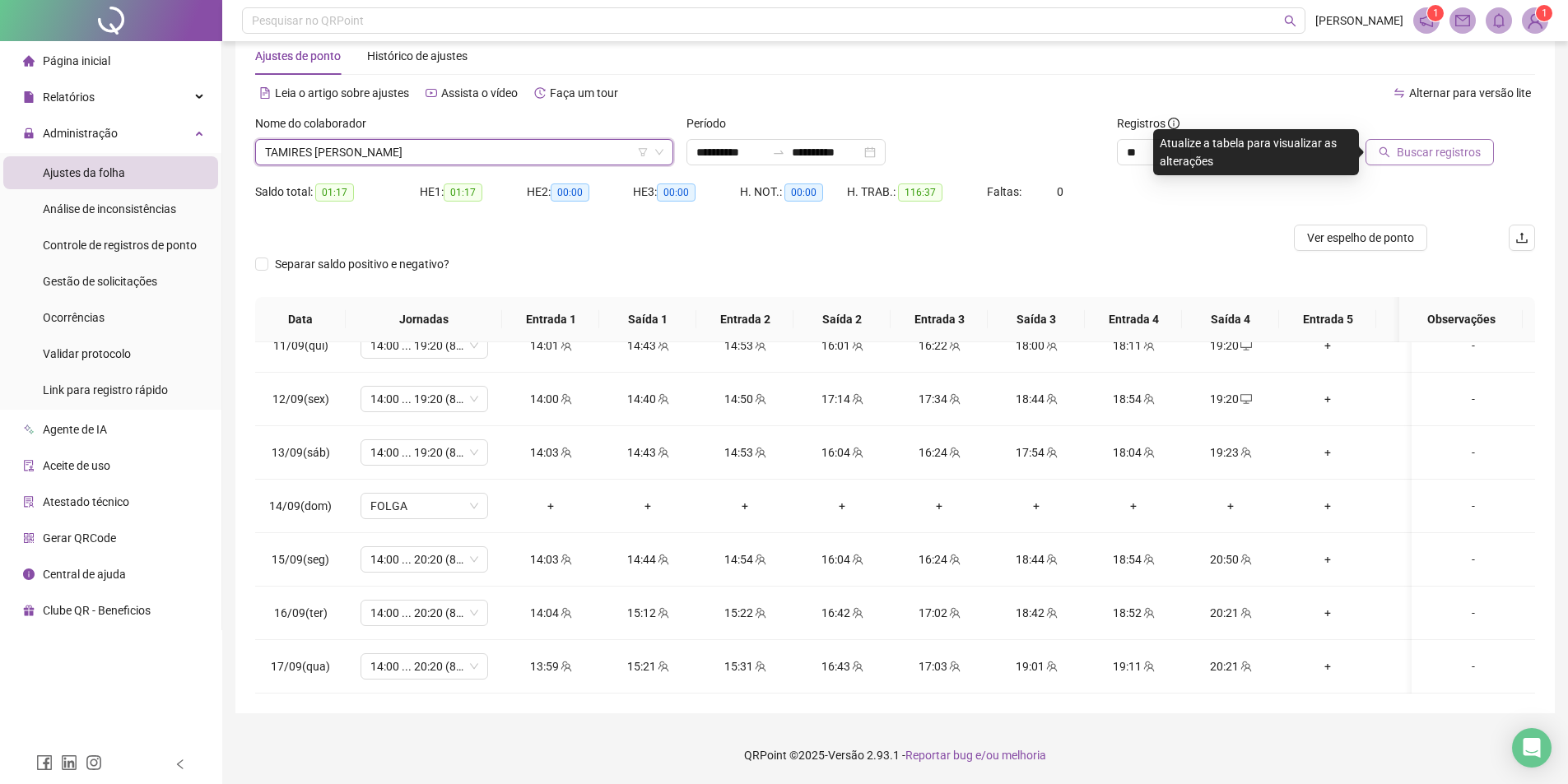
click at [1429, 154] on span "Buscar registros" at bounding box center [1440, 152] width 84 height 18
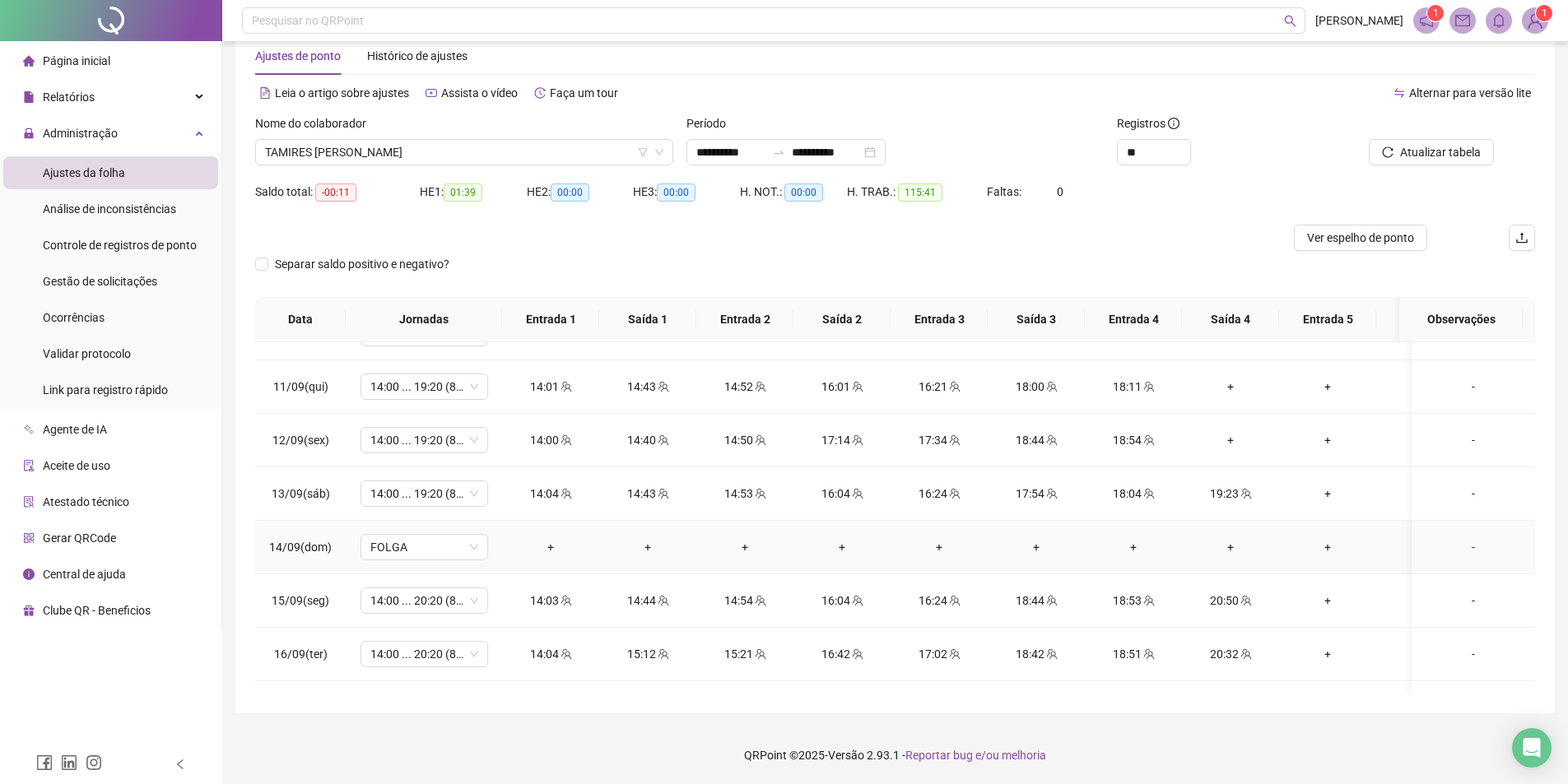
scroll to position [1077, 0]
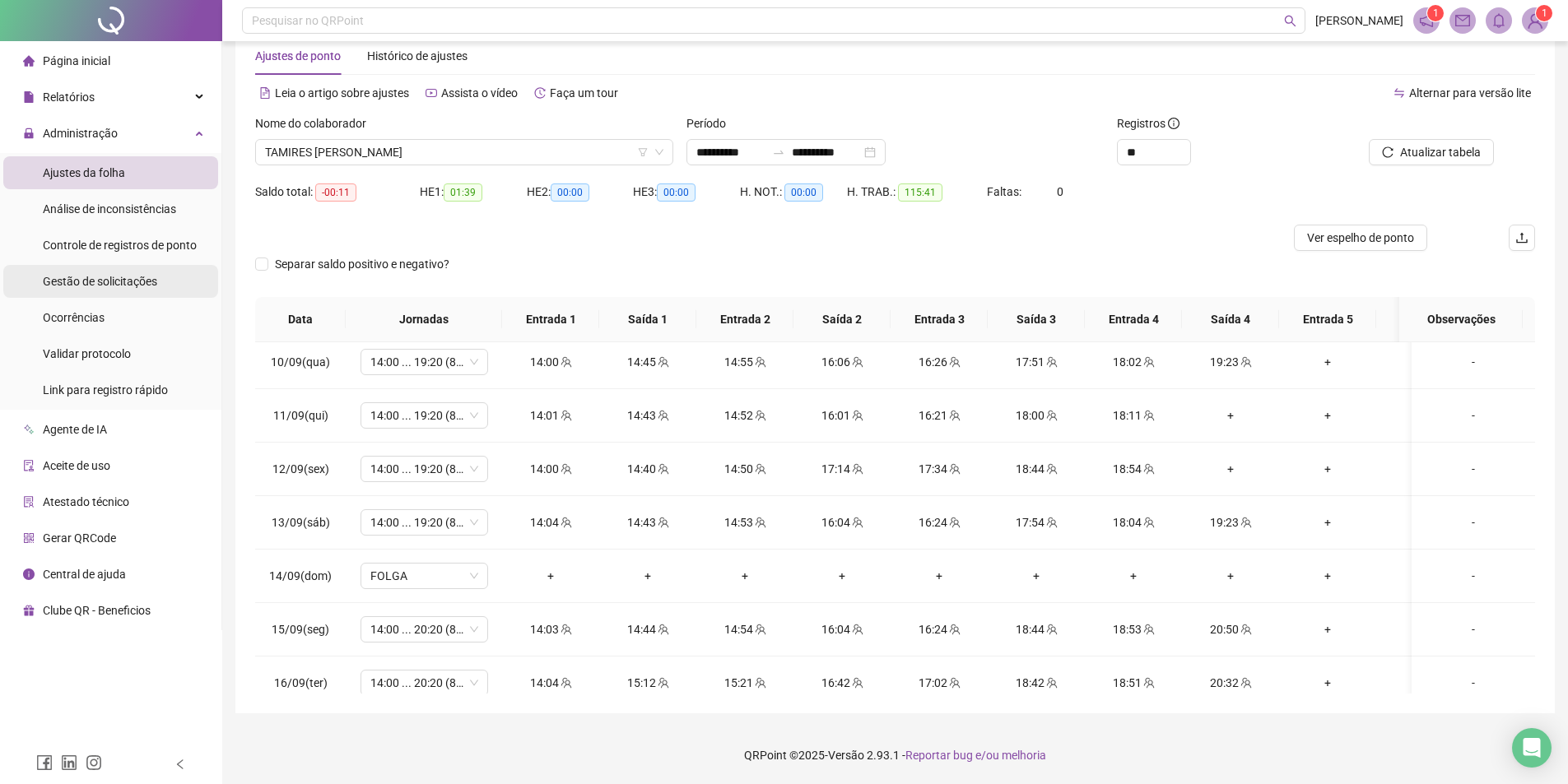
click at [163, 281] on li "Gestão de solicitações" at bounding box center [110, 282] width 214 height 33
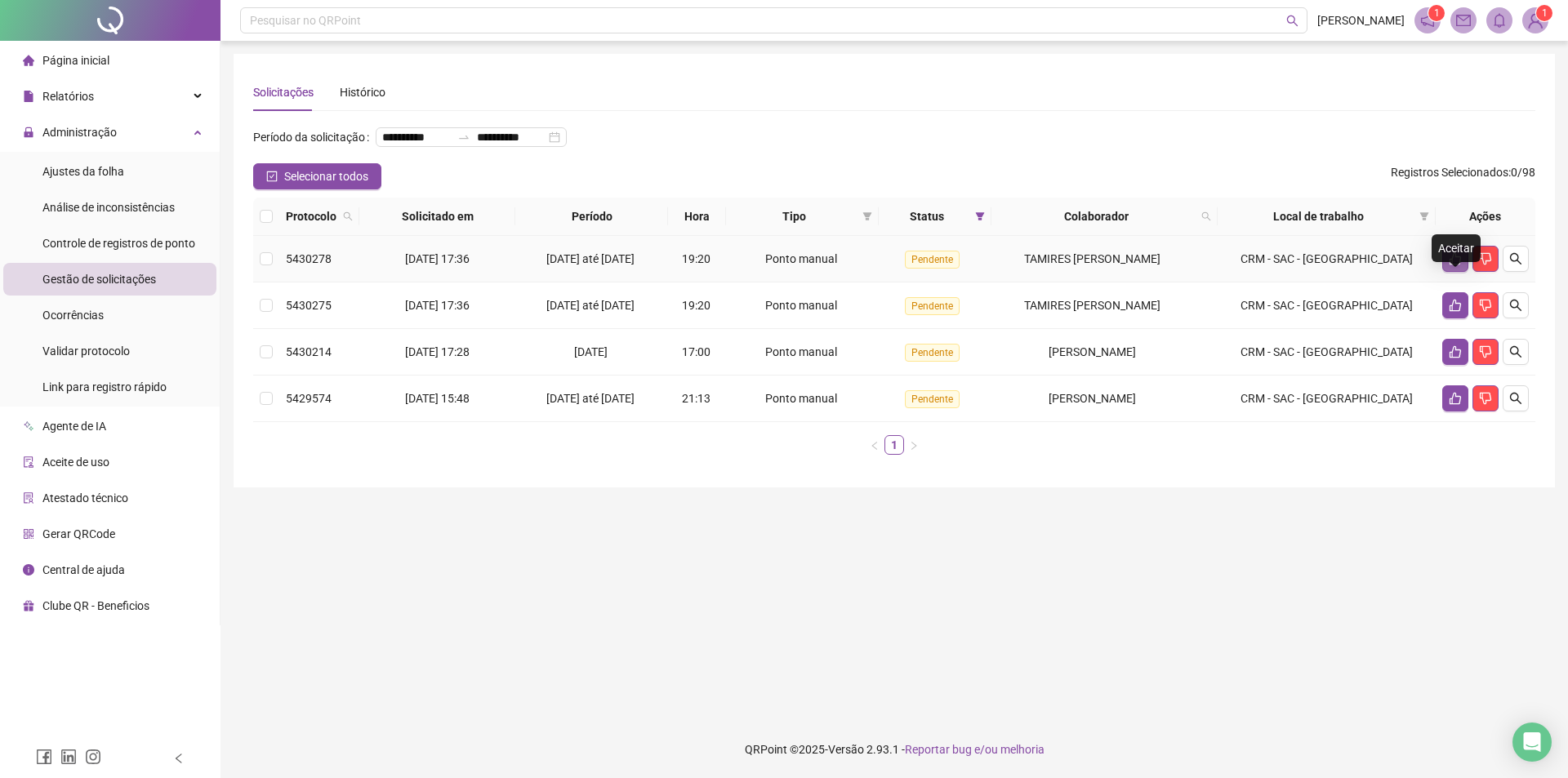
click at [1449, 272] on button "button" at bounding box center [1455, 258] width 26 height 26
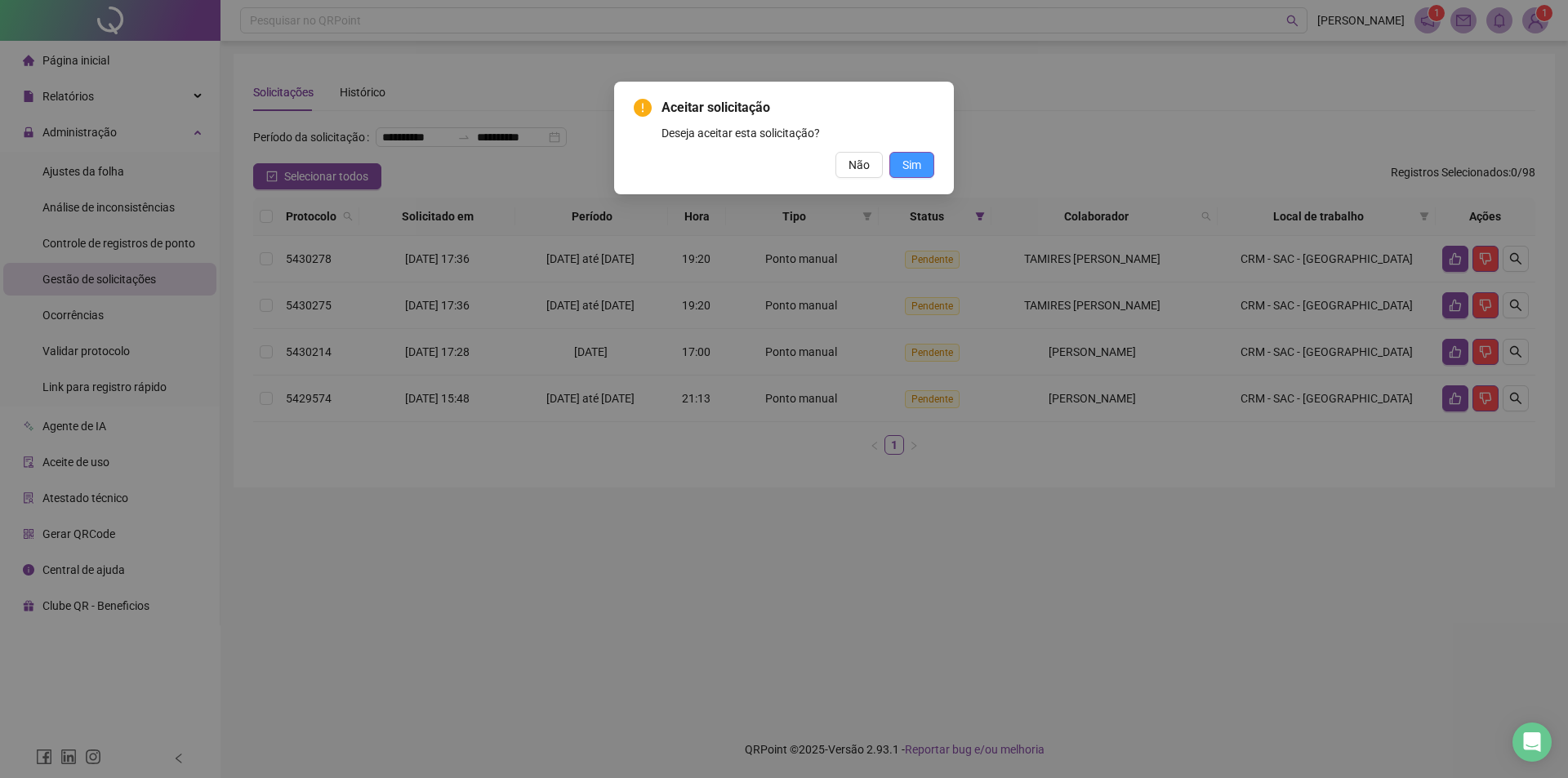
click at [920, 165] on span "Sim" at bounding box center [911, 165] width 18 height 17
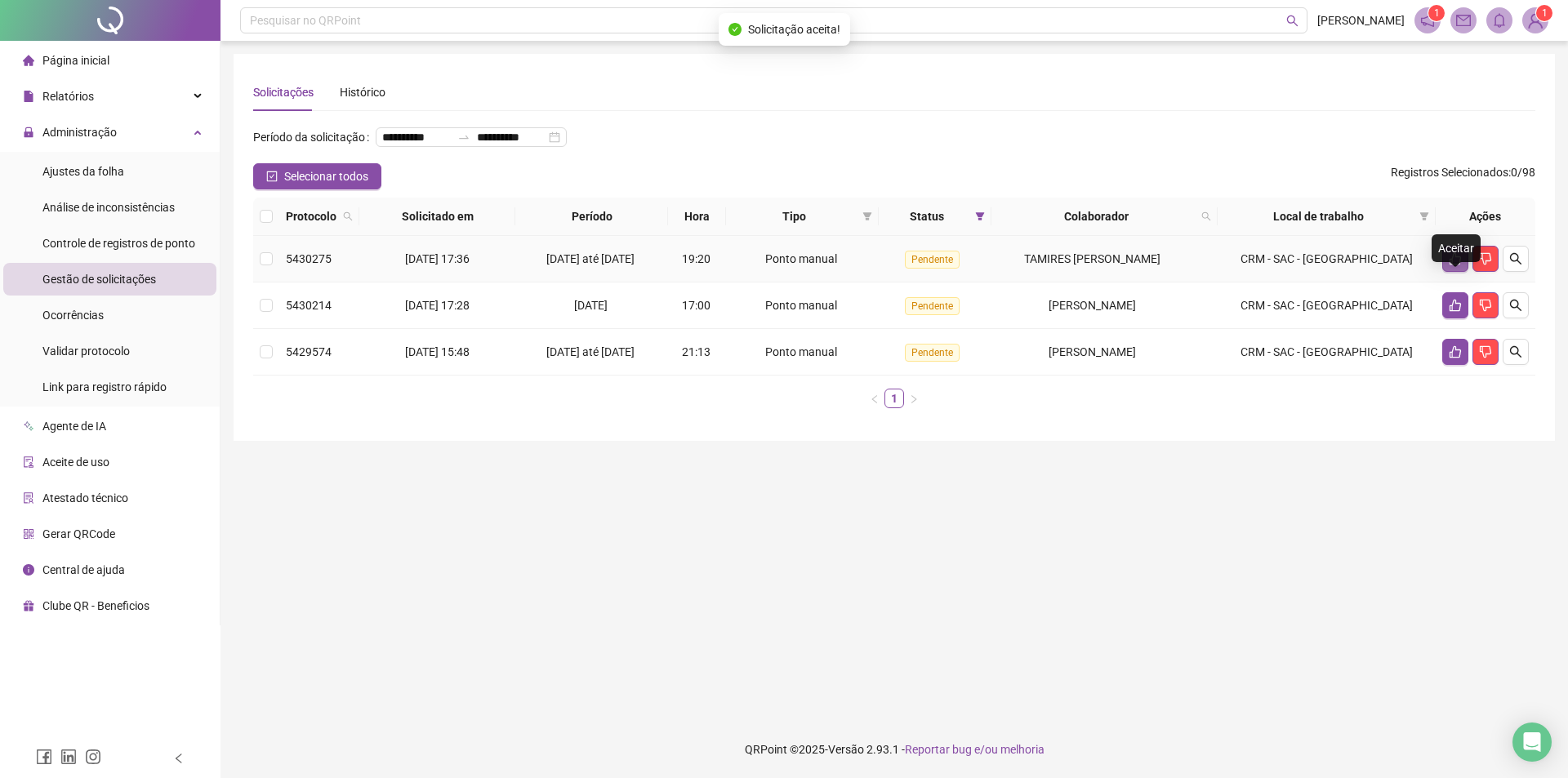
click at [1459, 265] on icon "like" at bounding box center [1454, 258] width 13 height 13
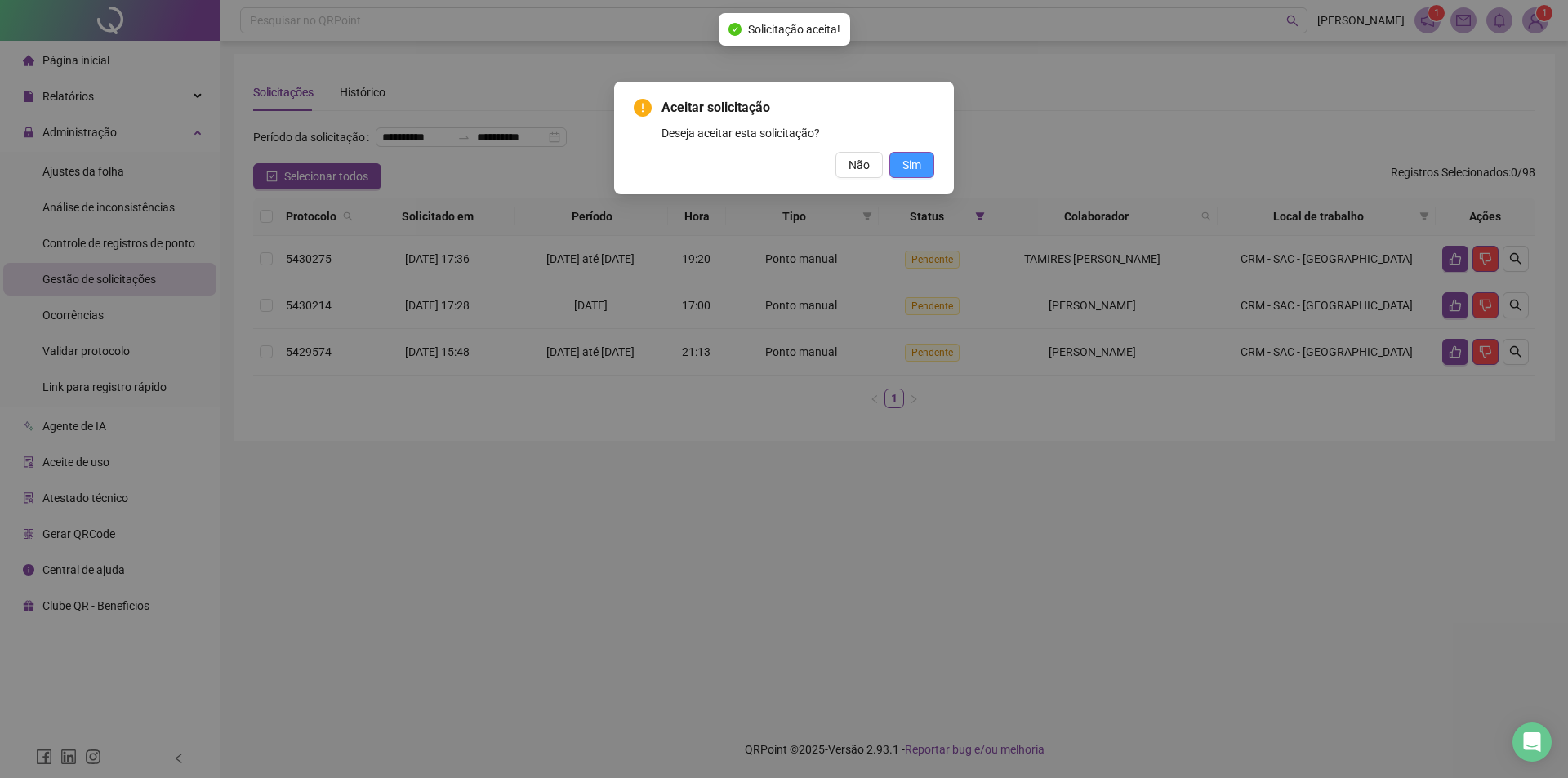
click at [919, 161] on span "Sim" at bounding box center [911, 165] width 18 height 17
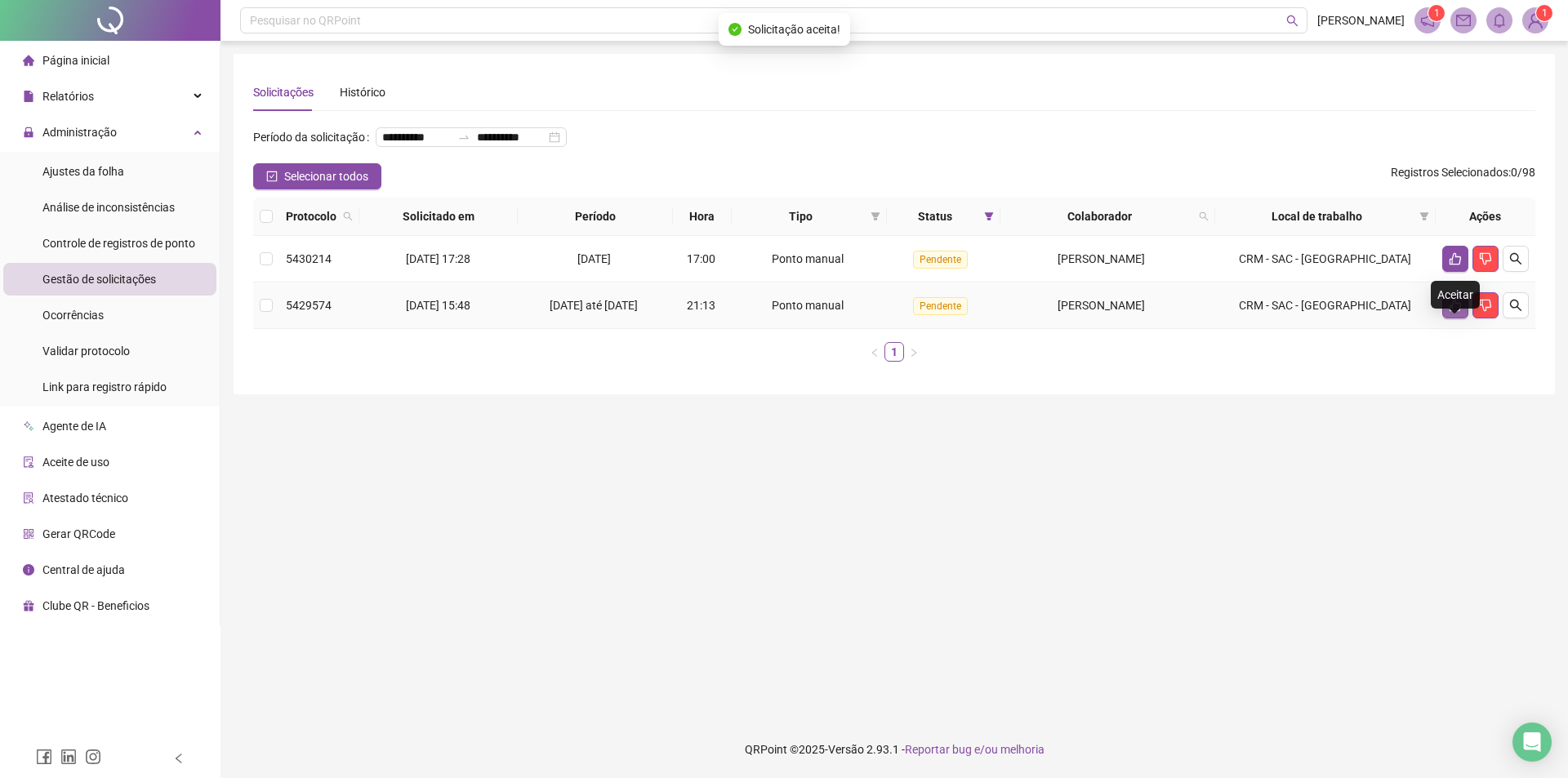
click at [1449, 312] on icon "like" at bounding box center [1455, 306] width 12 height 13
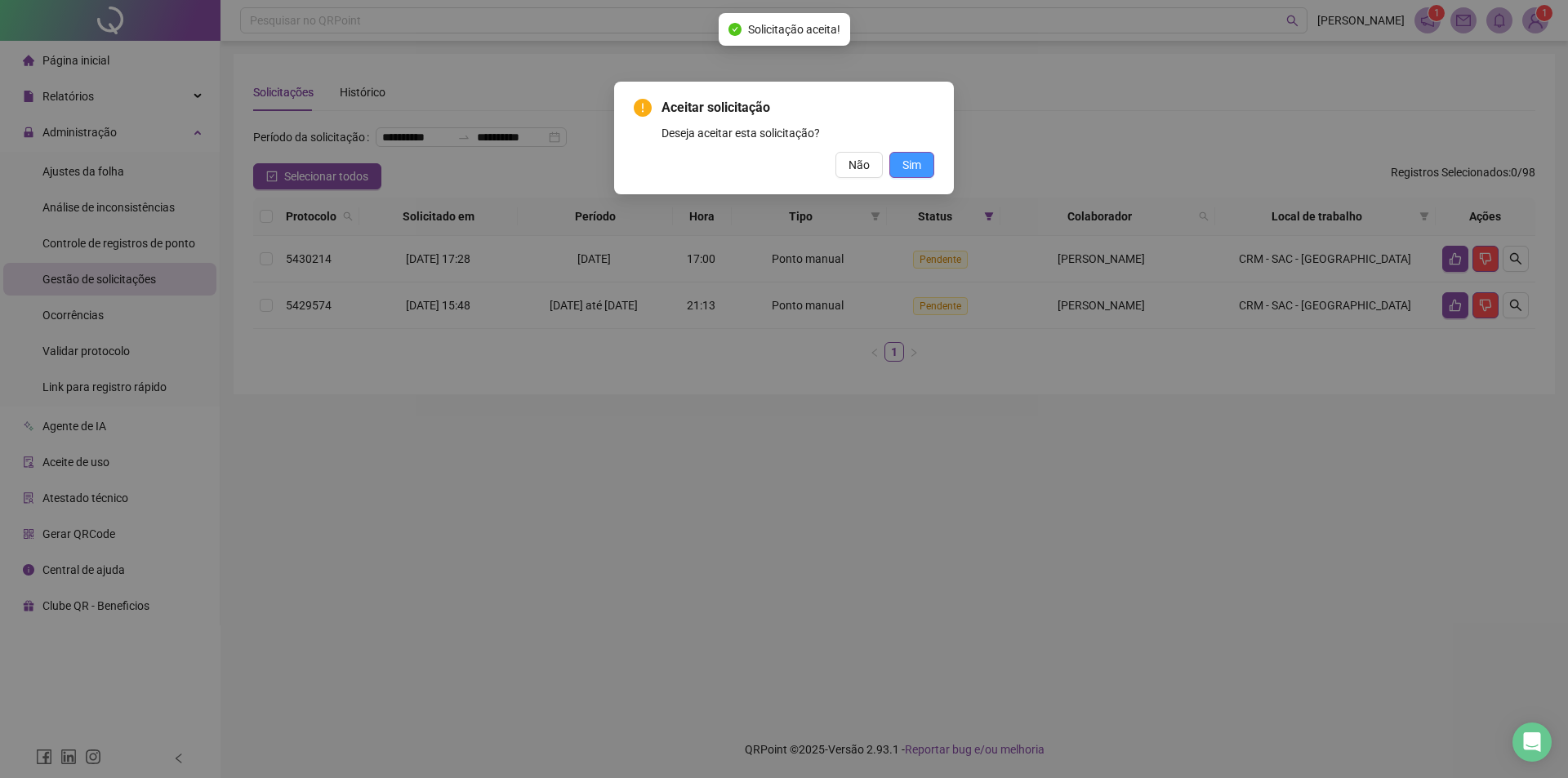
click at [920, 156] on span "Sim" at bounding box center [911, 165] width 18 height 17
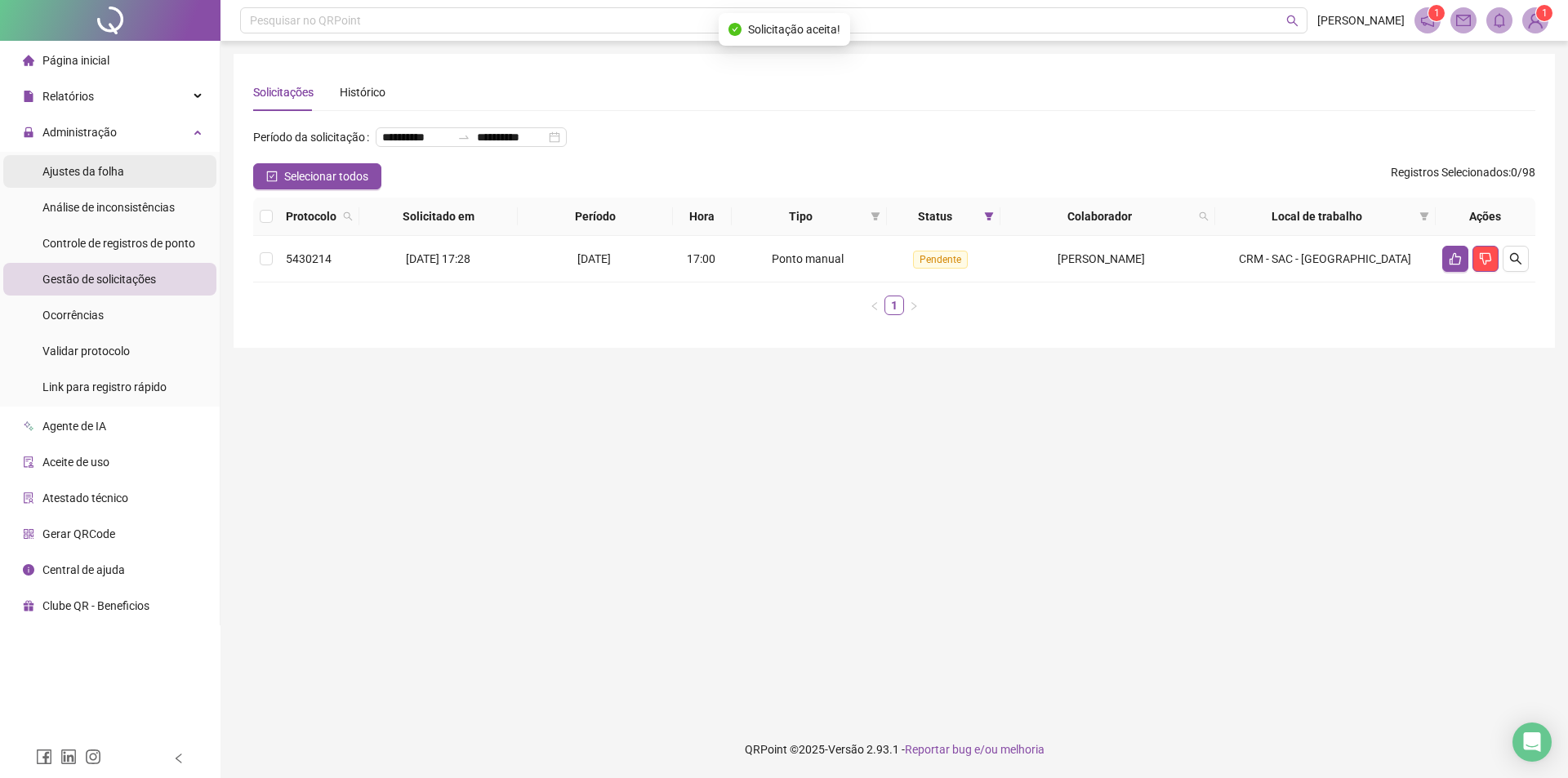
click at [108, 172] on span "Ajustes da folha" at bounding box center [84, 171] width 82 height 13
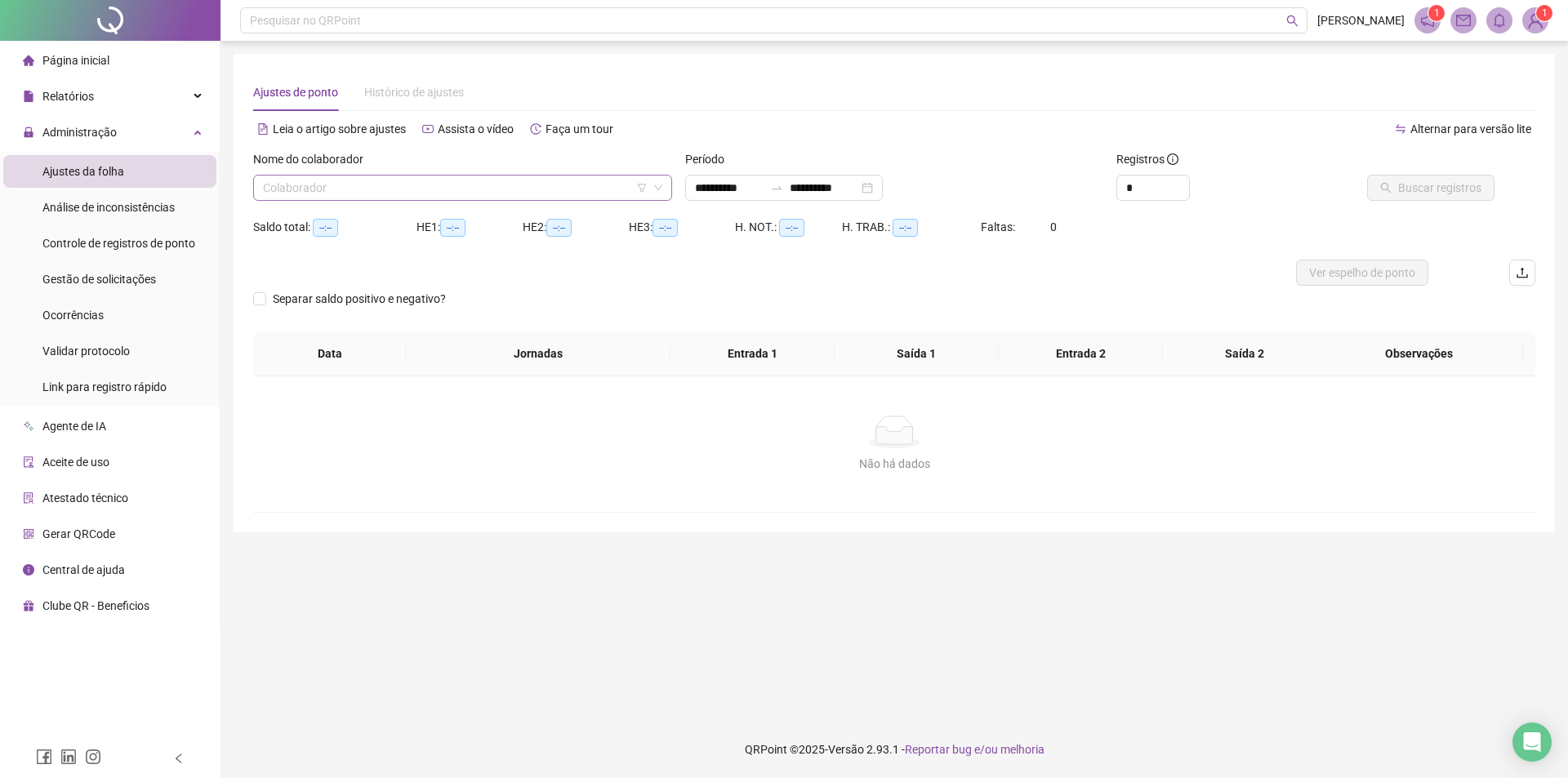
click at [357, 183] on input "search" at bounding box center [456, 187] width 385 height 24
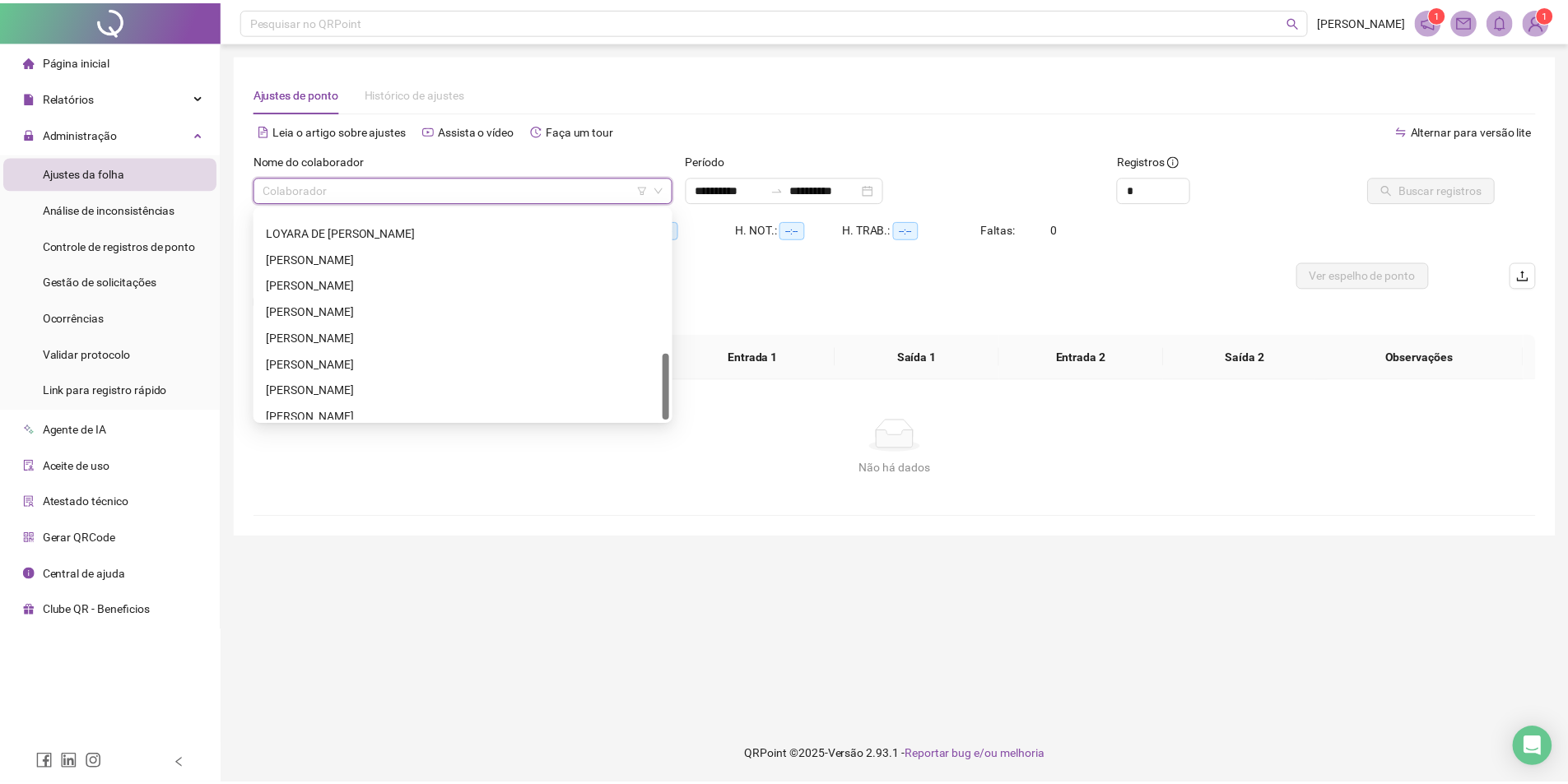
scroll to position [447, 0]
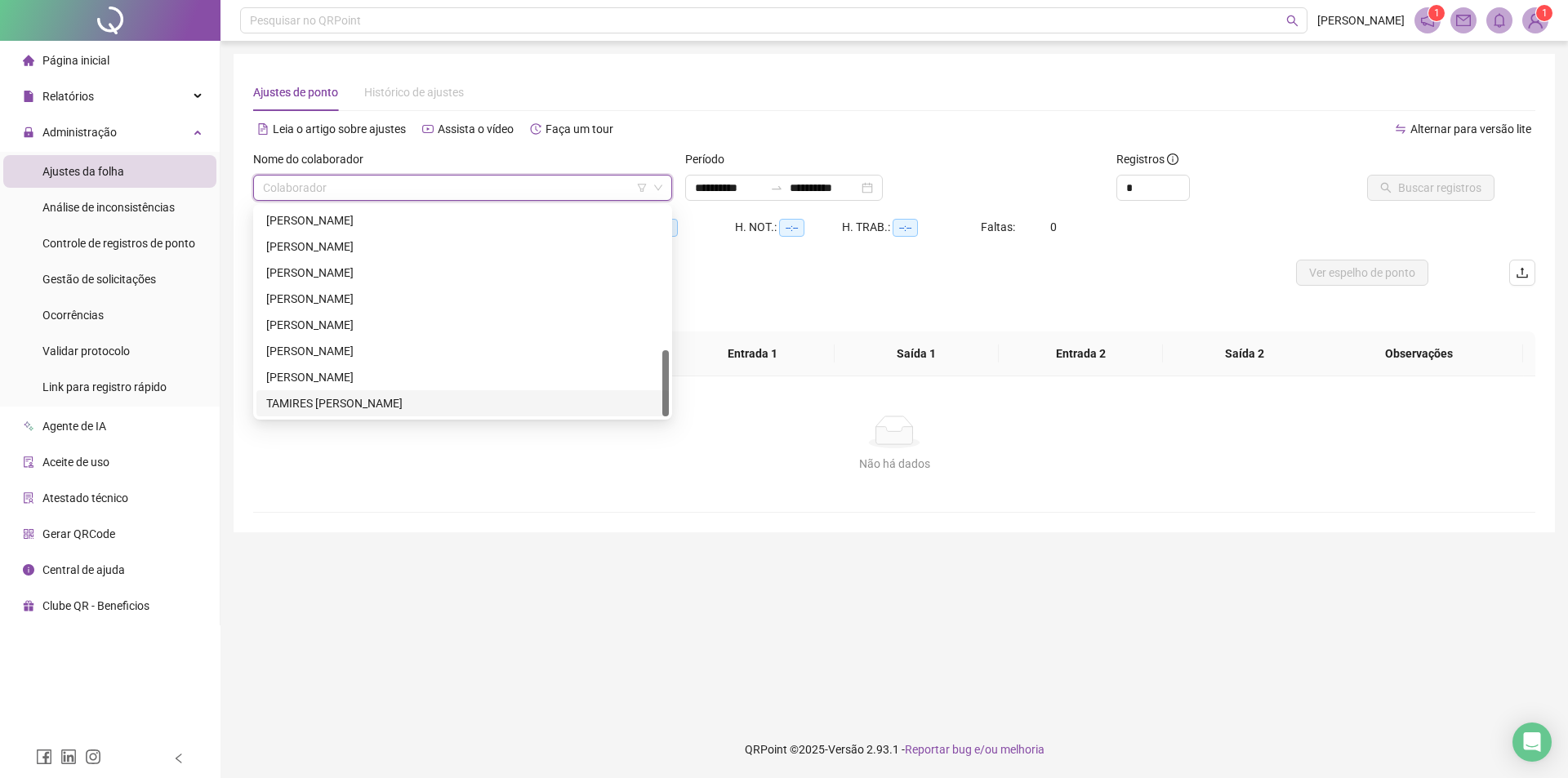
click at [336, 398] on div "TAMIRES [PERSON_NAME]" at bounding box center [462, 403] width 392 height 17
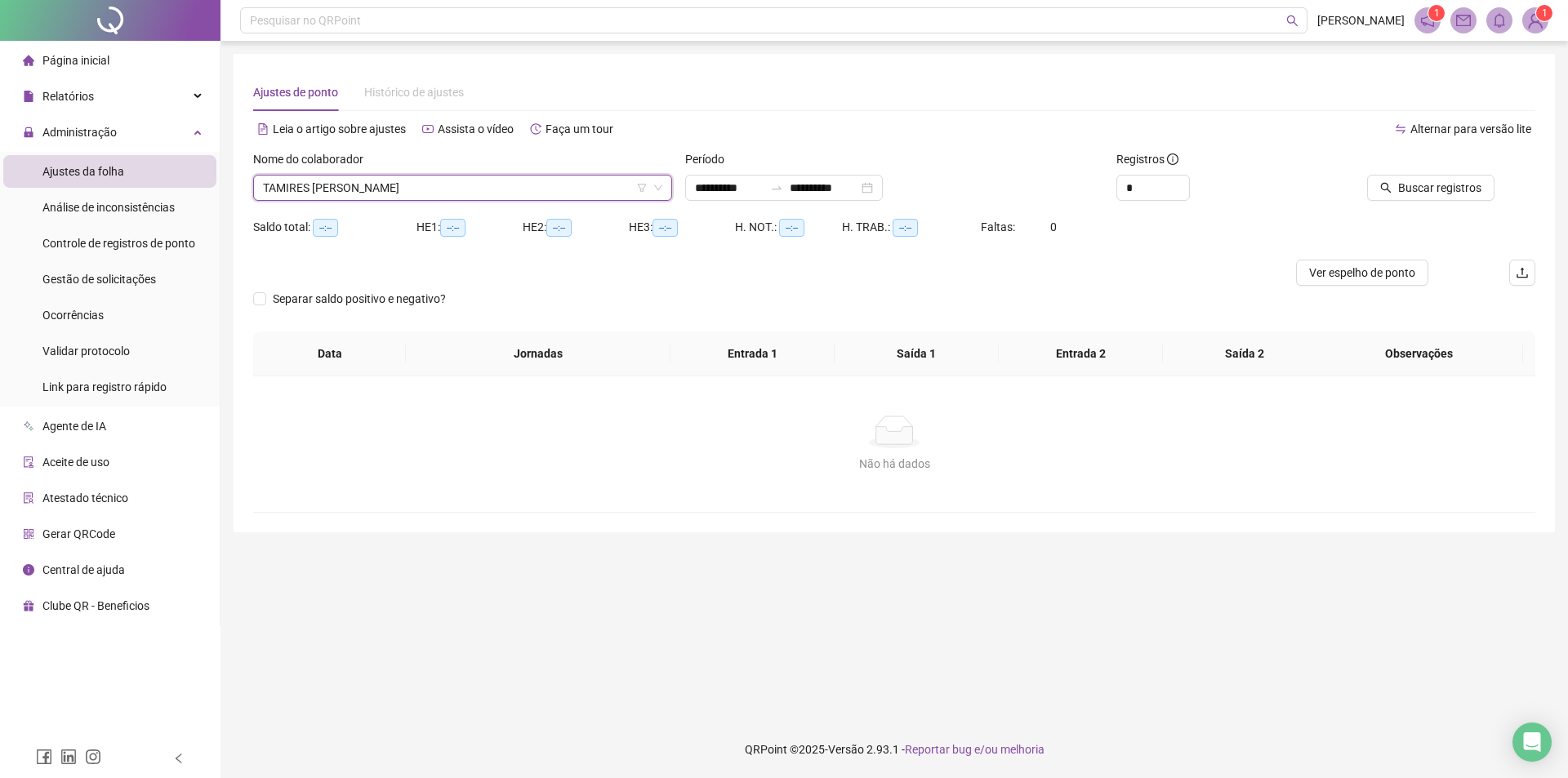
click at [735, 201] on div "**********" at bounding box center [895, 183] width 432 height 64
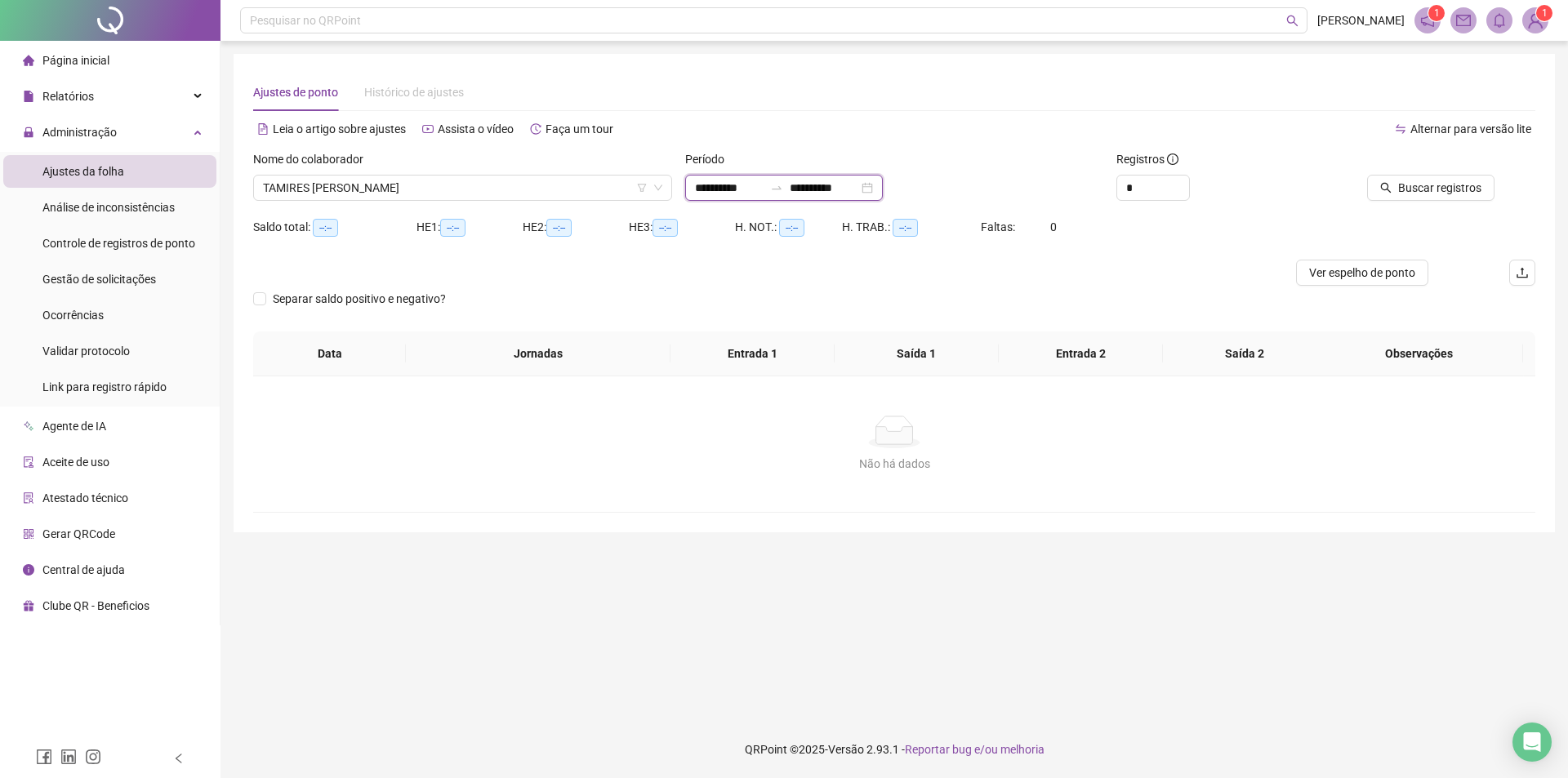
click at [737, 196] on input "**********" at bounding box center [729, 187] width 69 height 17
type input "**********"
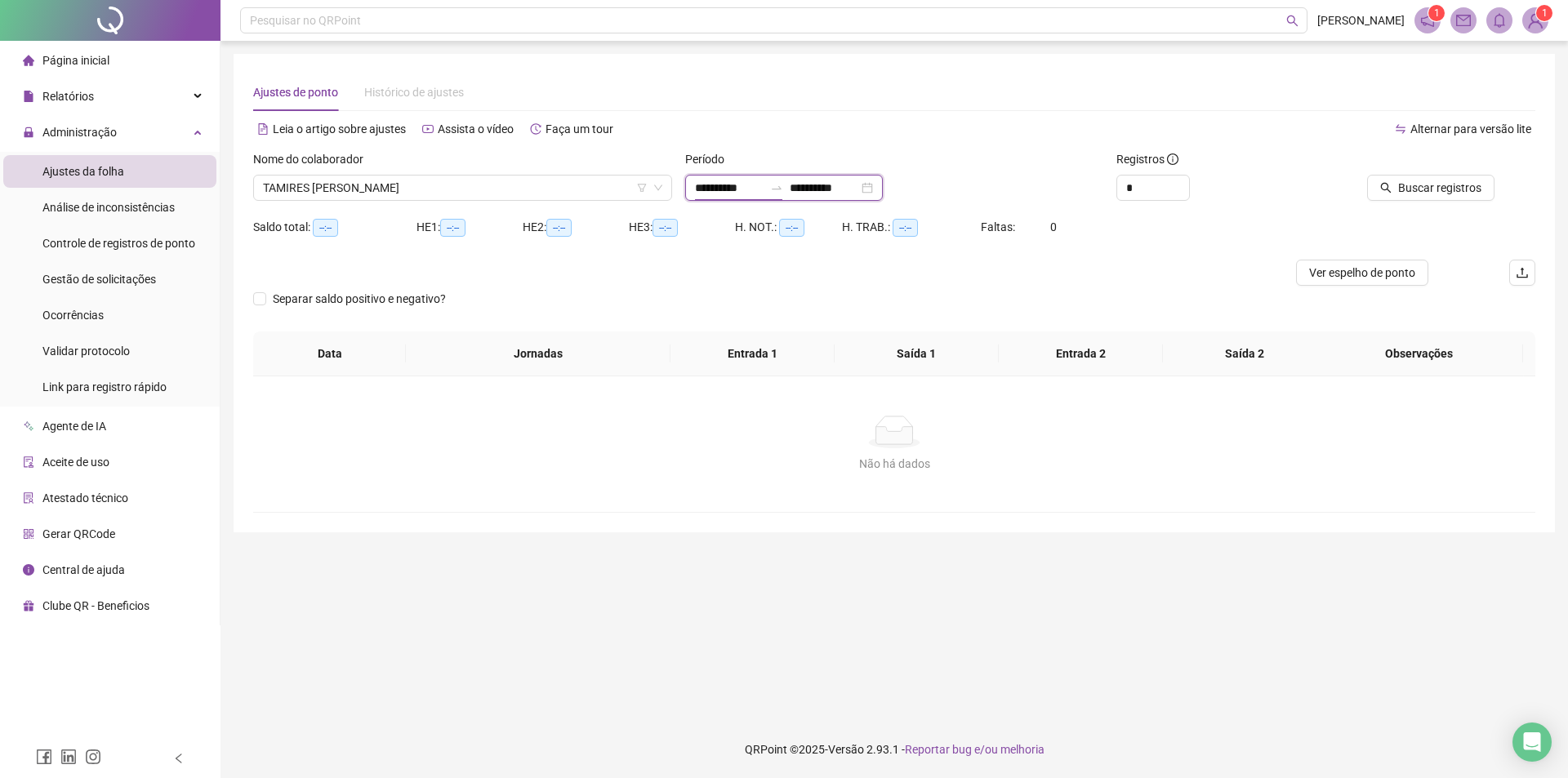
type input "**********"
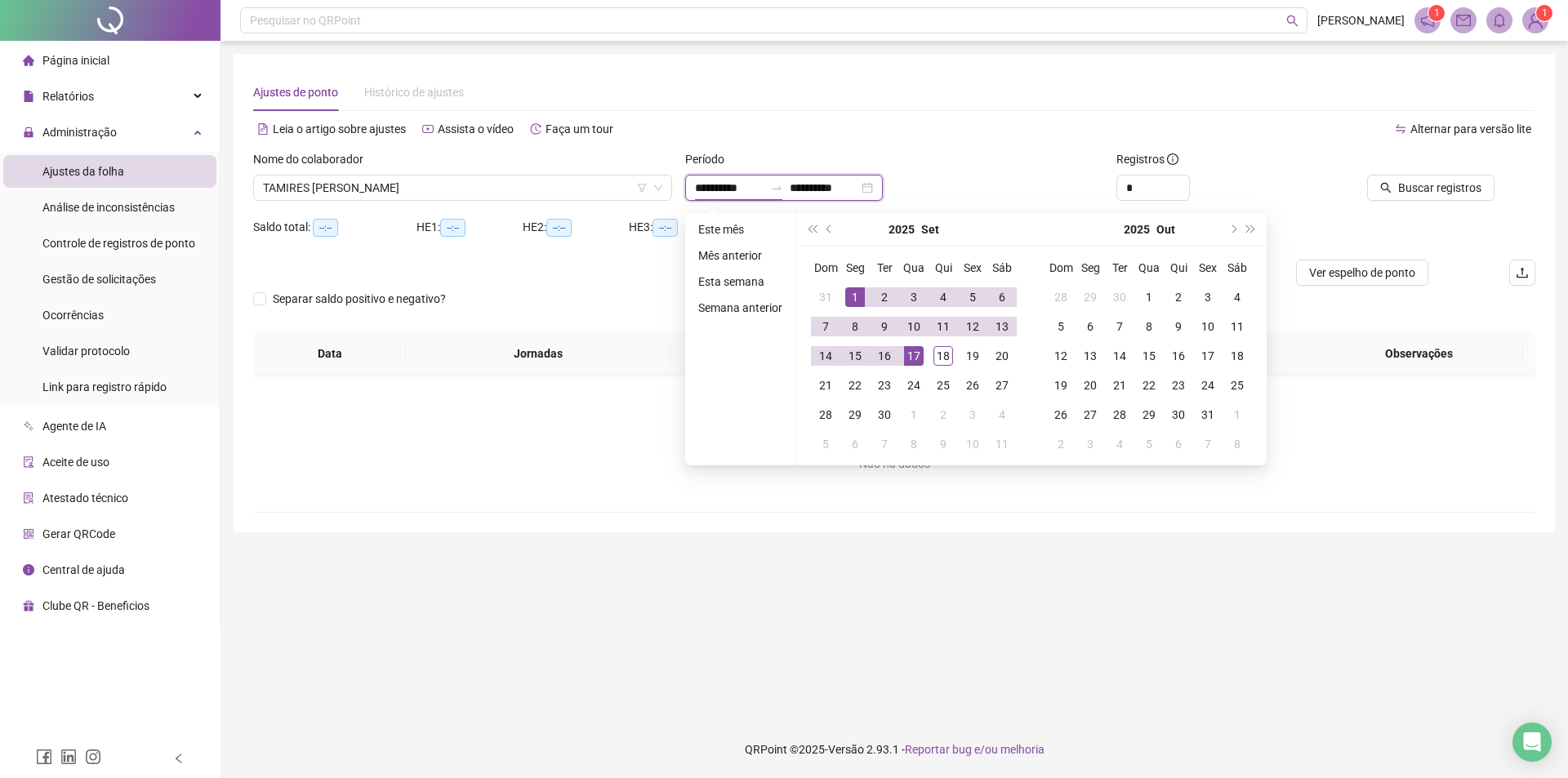
type input "**********"
click at [831, 228] on span "prev-year" at bounding box center [831, 229] width 8 height 8
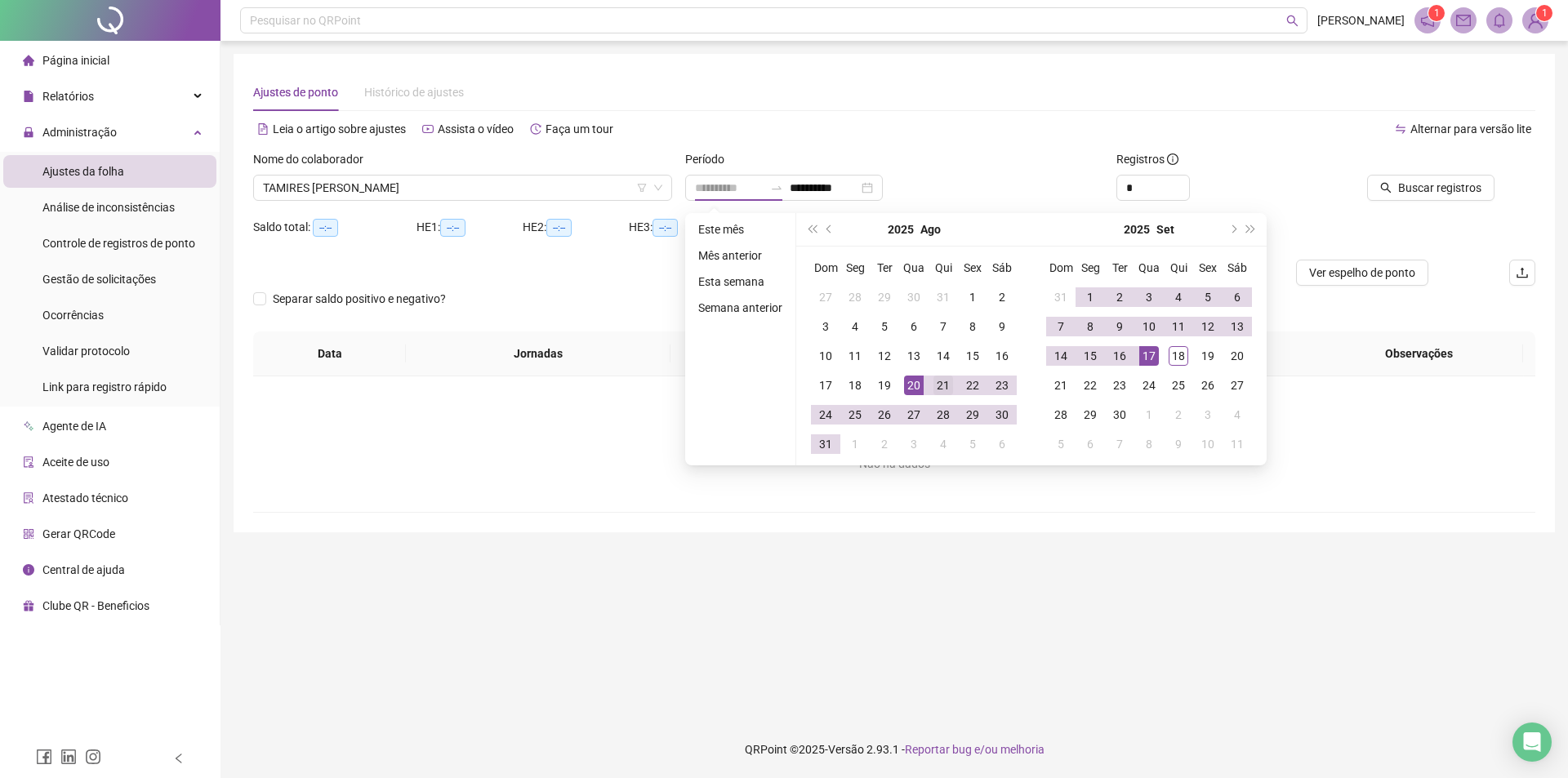
type input "**********"
click at [940, 385] on div "21" at bounding box center [943, 386] width 19 height 19
type input "**********"
click at [1142, 355] on div "17" at bounding box center [1149, 355] width 19 height 19
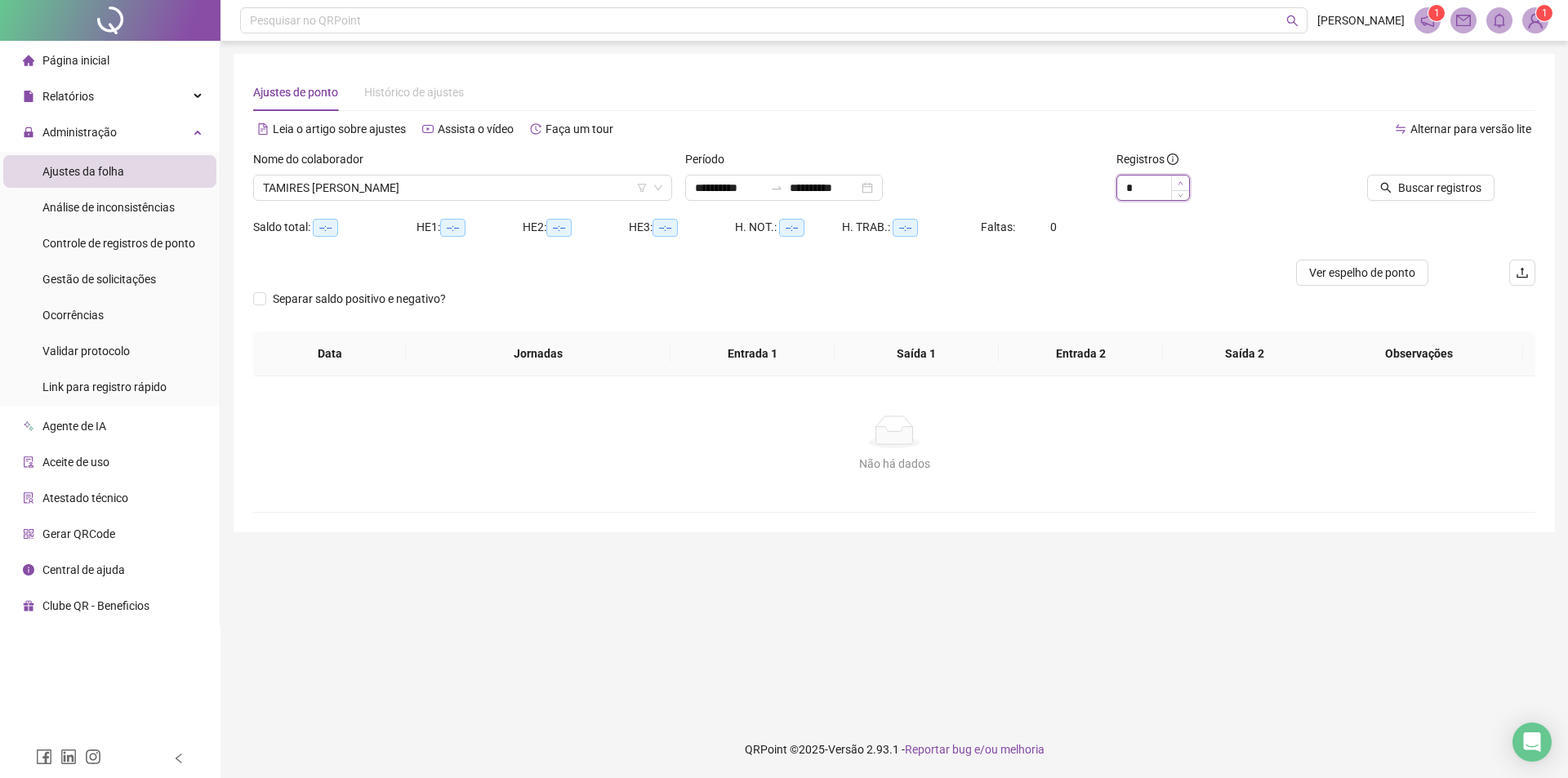
click at [1181, 177] on span "Increase Value" at bounding box center [1180, 183] width 17 height 15
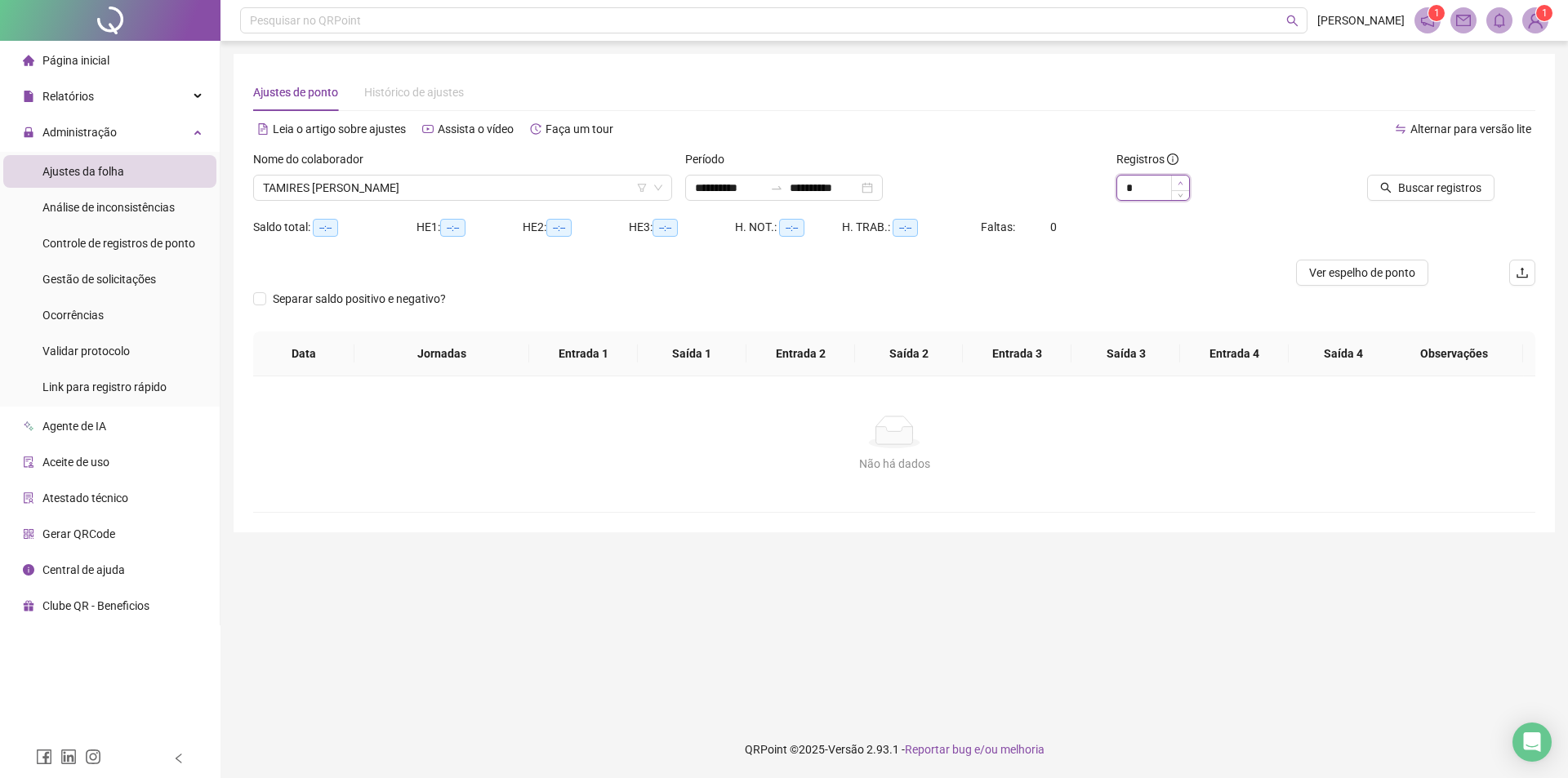
click at [1181, 177] on span "Increase Value" at bounding box center [1180, 183] width 17 height 15
type input "**"
click at [1181, 177] on span "Increase Value" at bounding box center [1180, 183] width 17 height 15
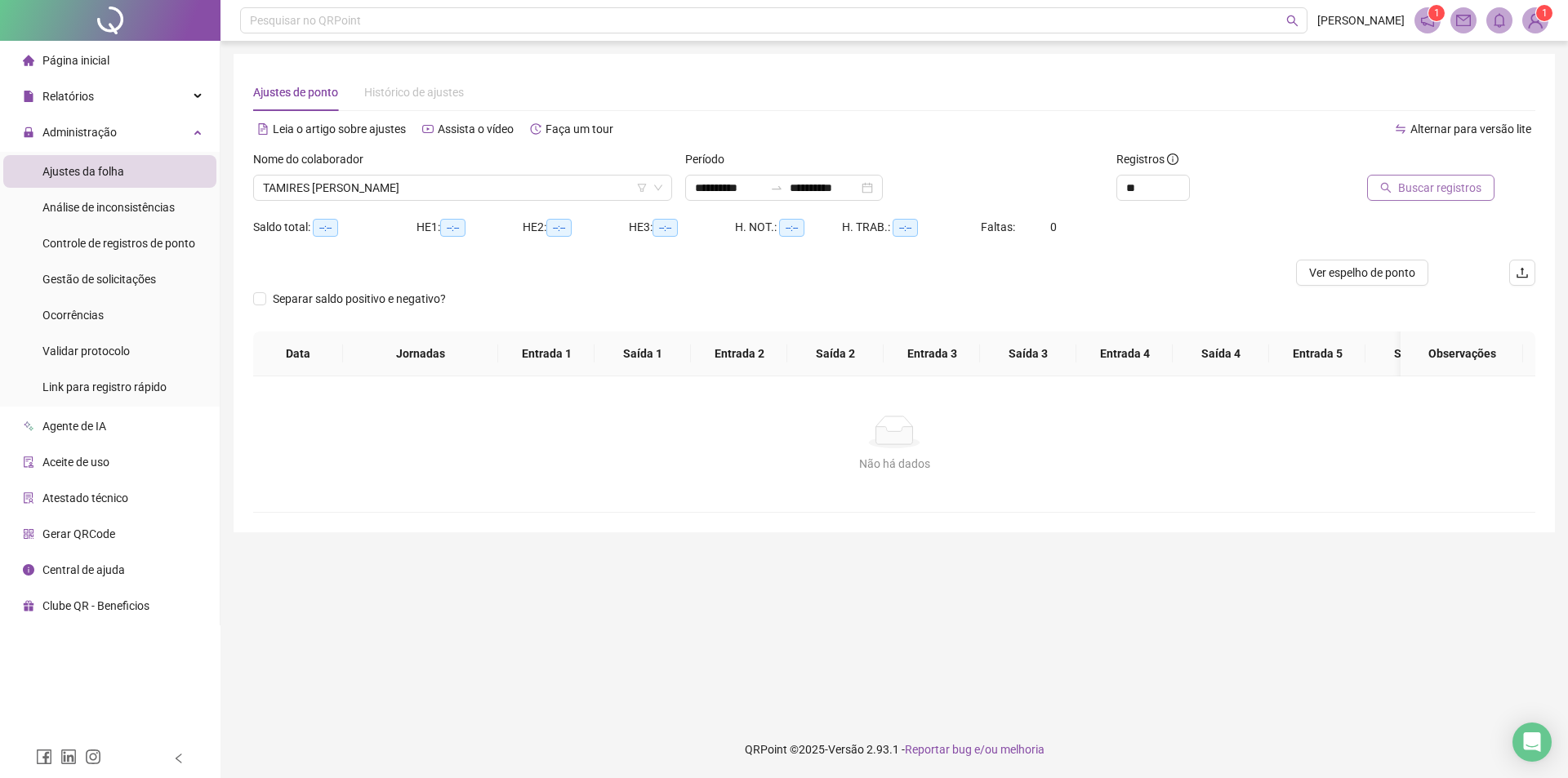
click at [1448, 185] on span "Buscar registros" at bounding box center [1440, 187] width 84 height 17
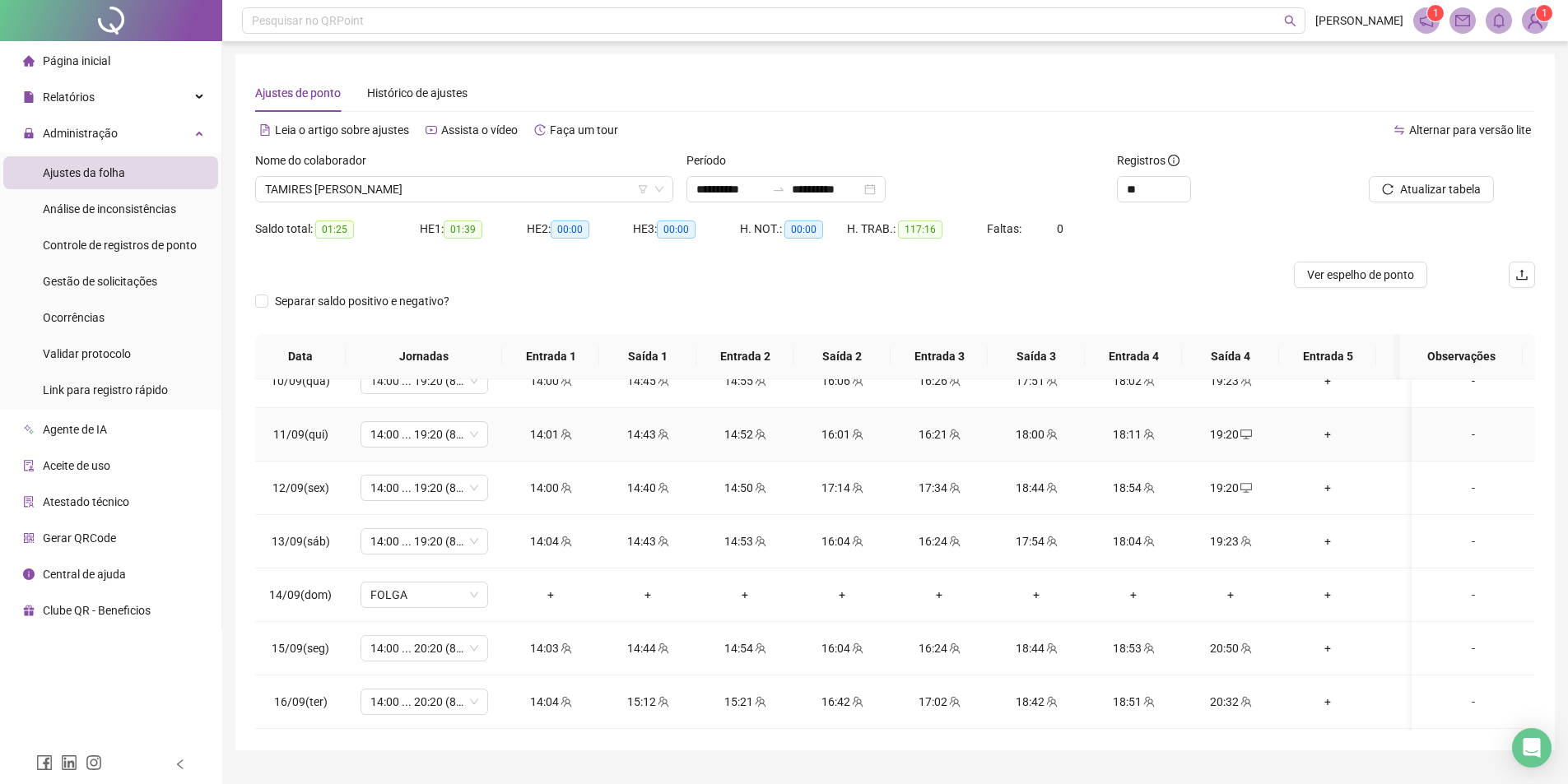
scroll to position [1159, 0]
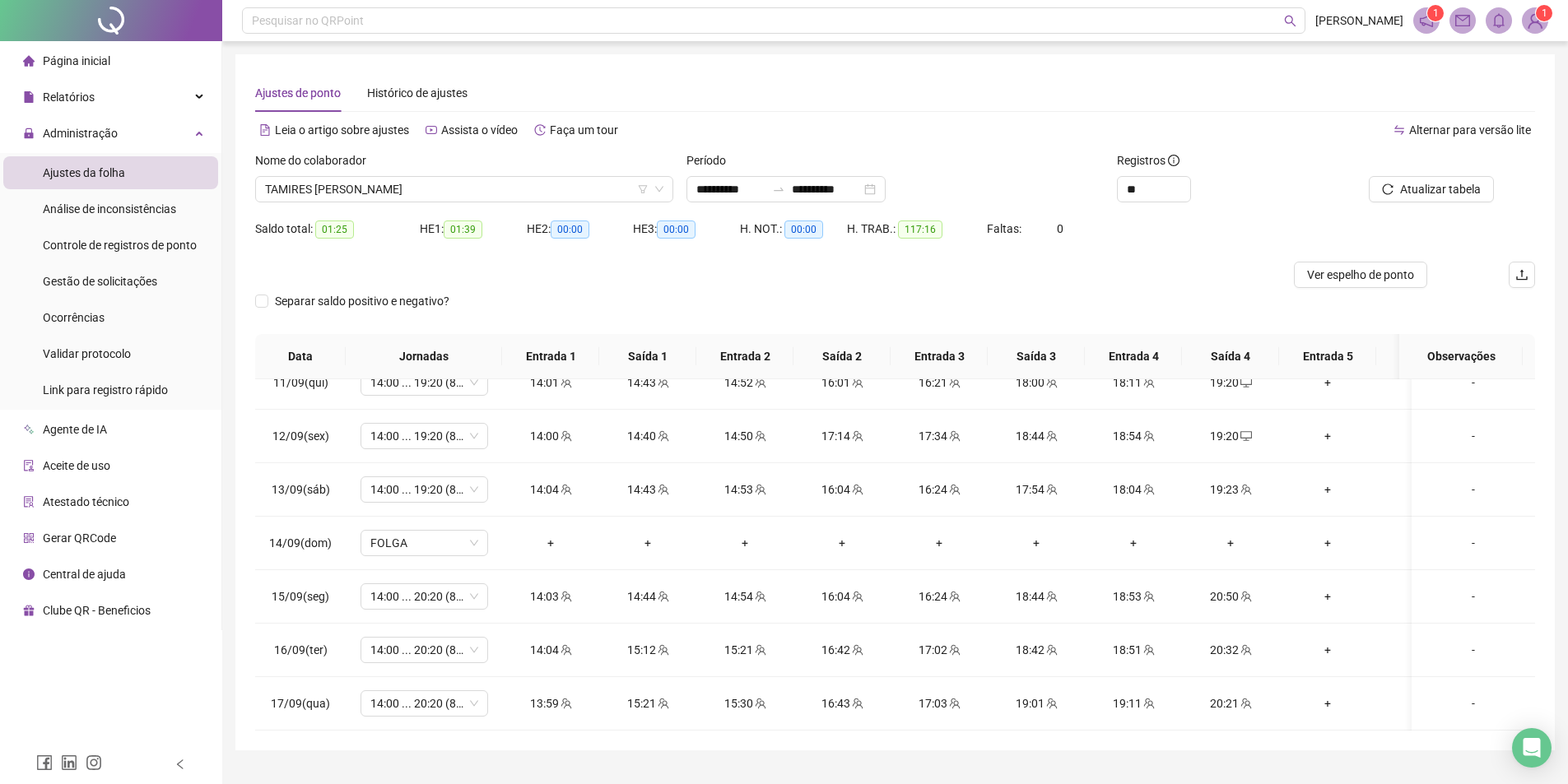
click at [426, 173] on div "Nome do colaborador" at bounding box center [464, 163] width 418 height 24
click at [432, 189] on span "TAMIRES [PERSON_NAME]" at bounding box center [464, 189] width 399 height 24
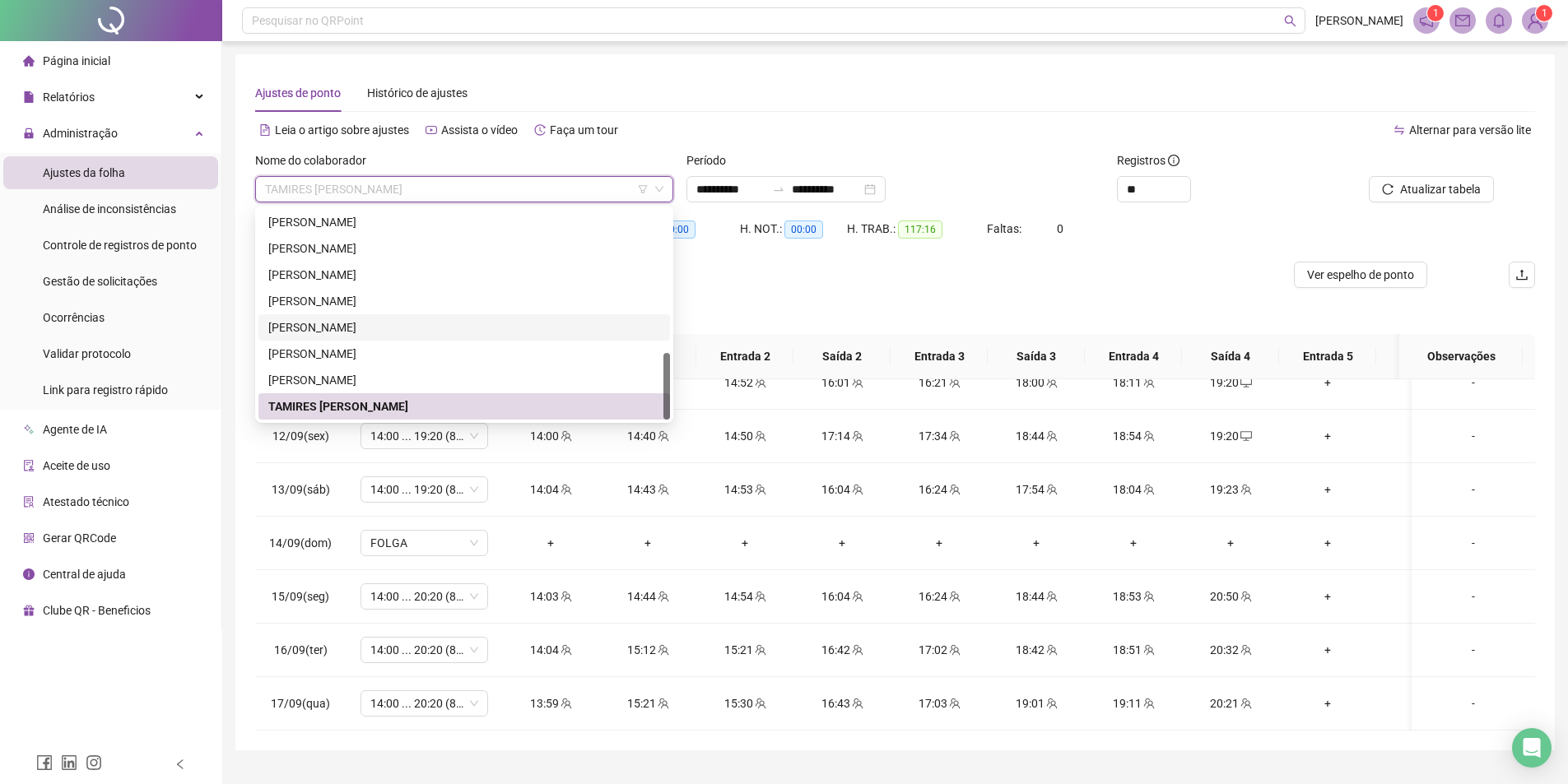
scroll to position [37, 0]
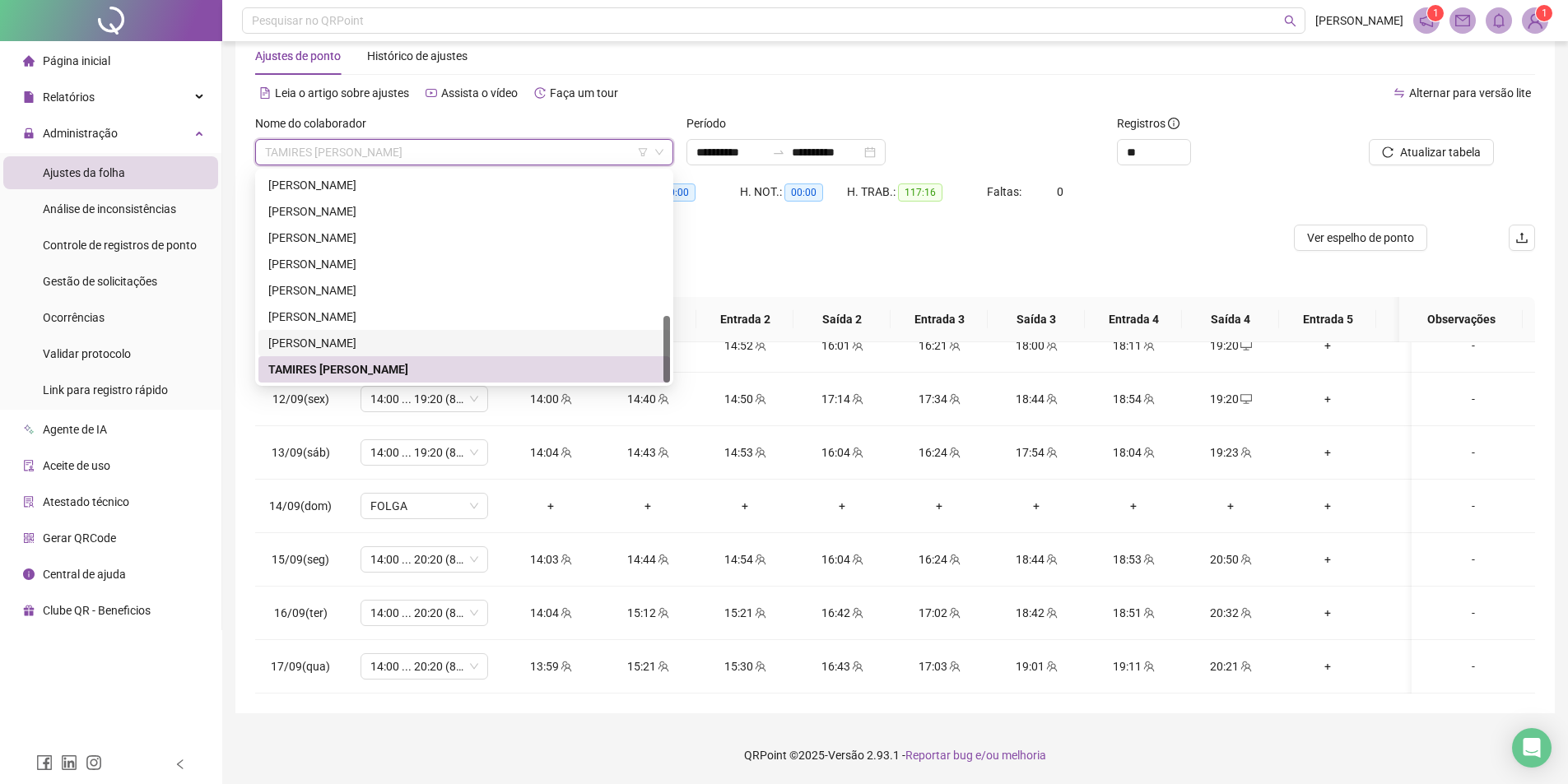
click at [343, 344] on div "[PERSON_NAME]" at bounding box center [464, 343] width 392 height 18
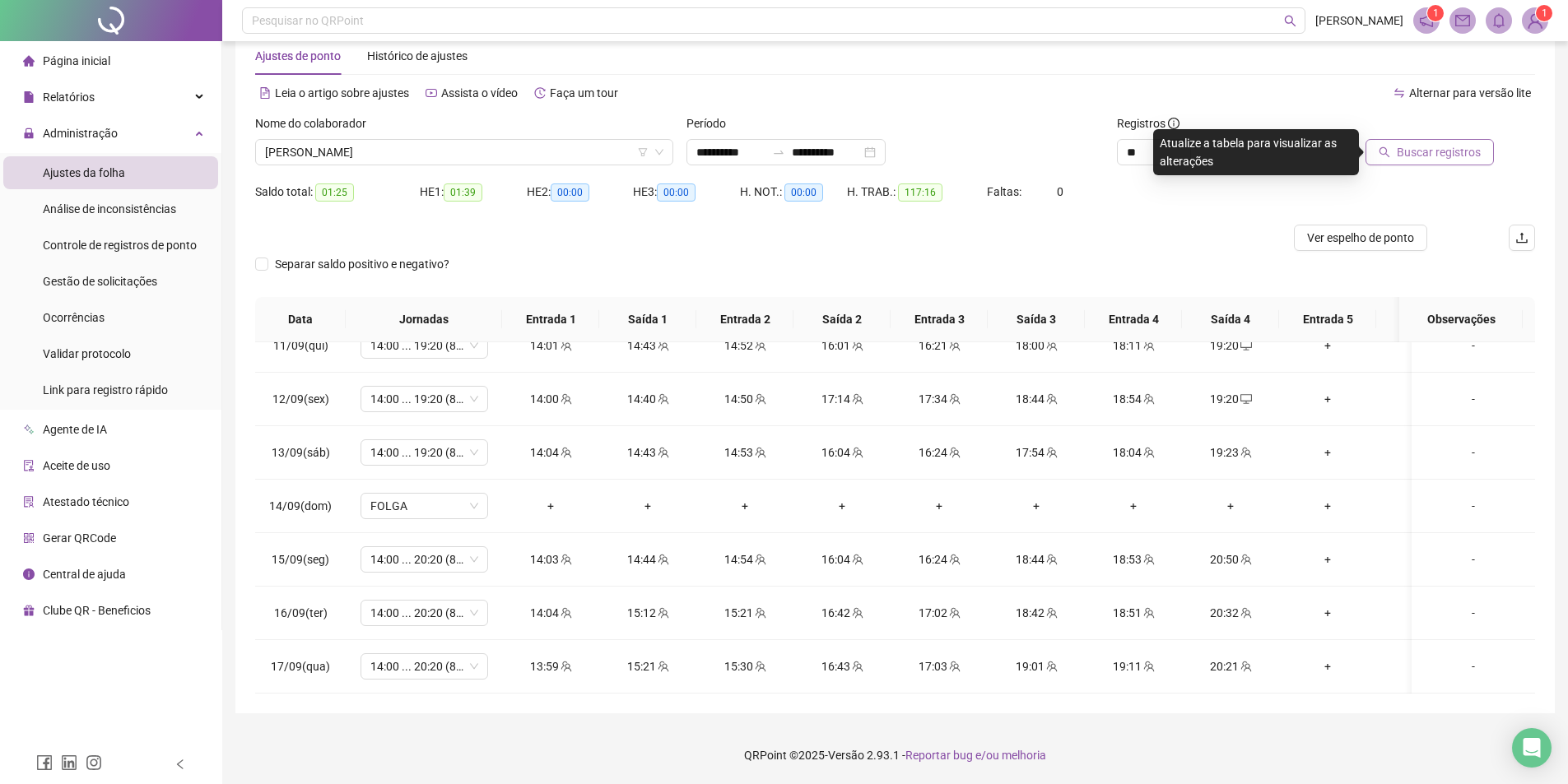
click at [1402, 149] on span "Buscar registros" at bounding box center [1440, 152] width 84 height 18
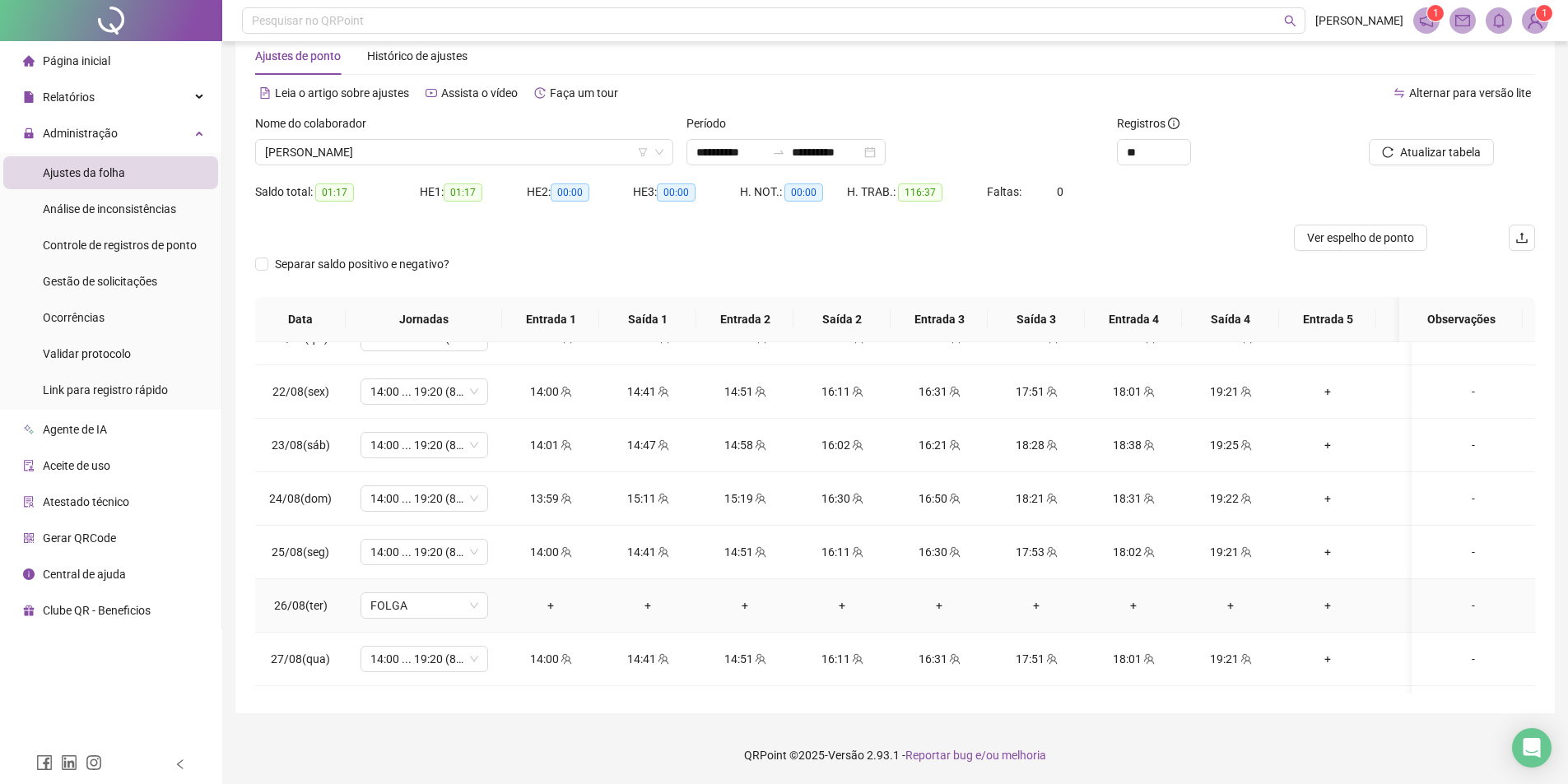
scroll to position [0, 0]
